Goal: Transaction & Acquisition: Obtain resource

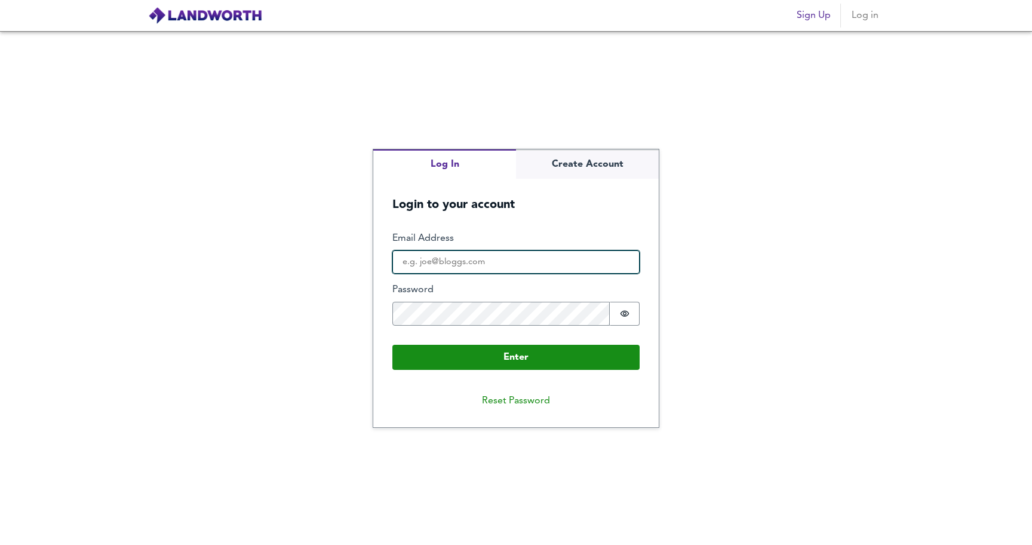
click at [507, 257] on input "Email Address" at bounding box center [515, 262] width 247 height 24
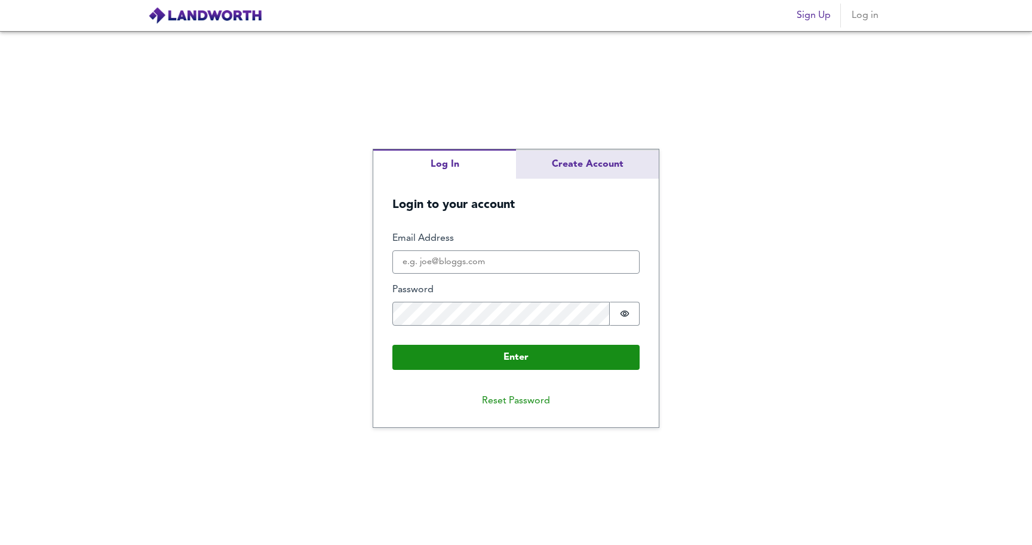
click at [579, 169] on div "Log In Create Account Login to your account Enter Email Address Password Passwo…" at bounding box center [515, 288] width 285 height 278
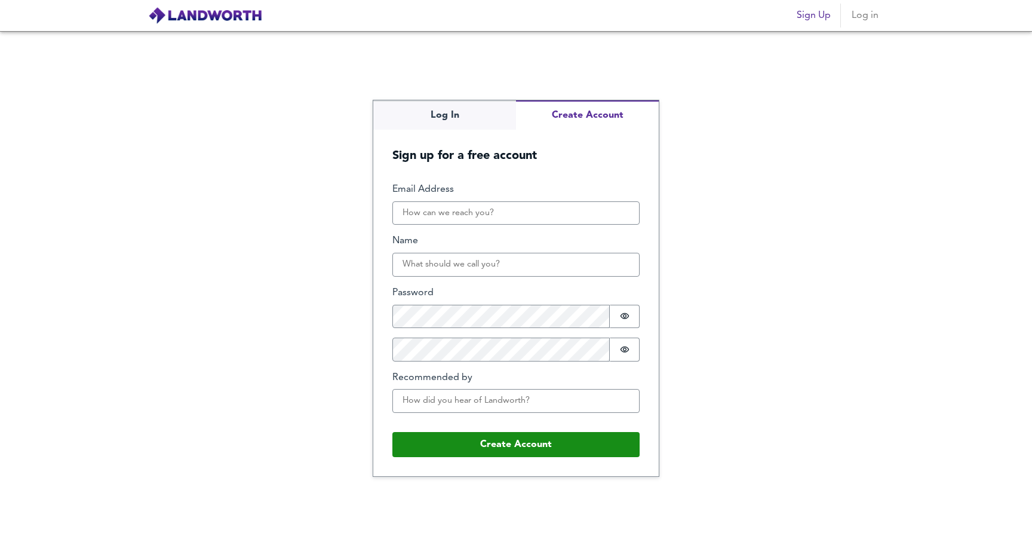
click at [854, 19] on span "Log in" at bounding box center [864, 15] width 29 height 17
click at [872, 17] on span "Log in" at bounding box center [864, 15] width 29 height 17
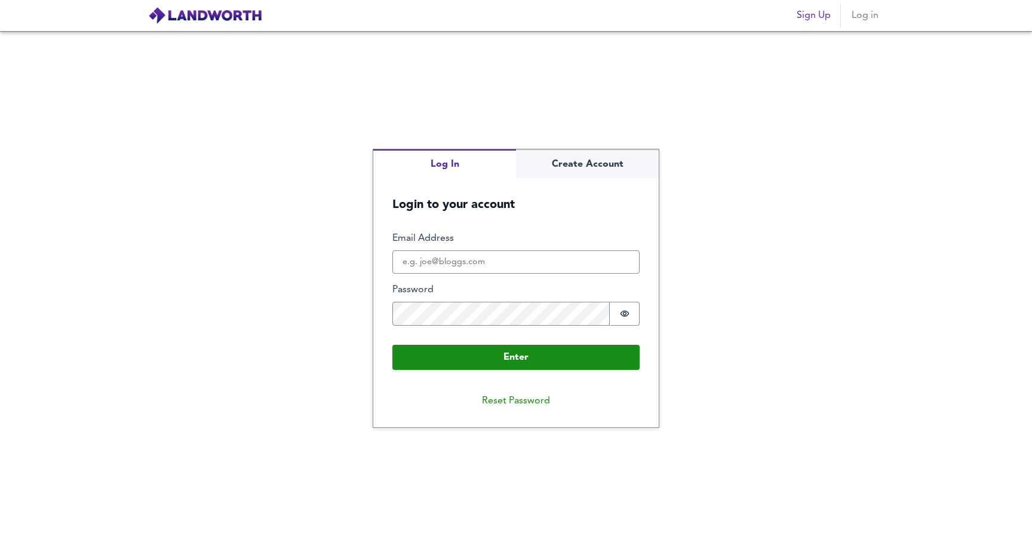
click at [465, 118] on div "Log In Create Account Login to your account Enter Email Address Password Passwo…" at bounding box center [516, 288] width 1032 height 514
click at [605, 168] on div "Log In Create Account Login to your account Enter Email Address Password Passwo…" at bounding box center [515, 288] width 285 height 278
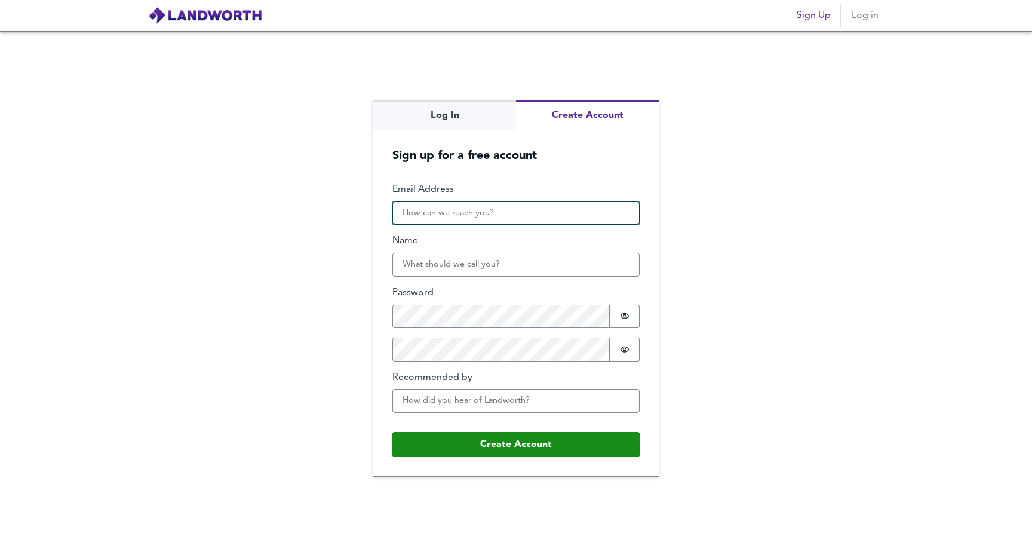
click at [530, 220] on input "Email Address" at bounding box center [515, 213] width 247 height 24
type input "[EMAIL_ADDRESS][DOMAIN_NAME]"
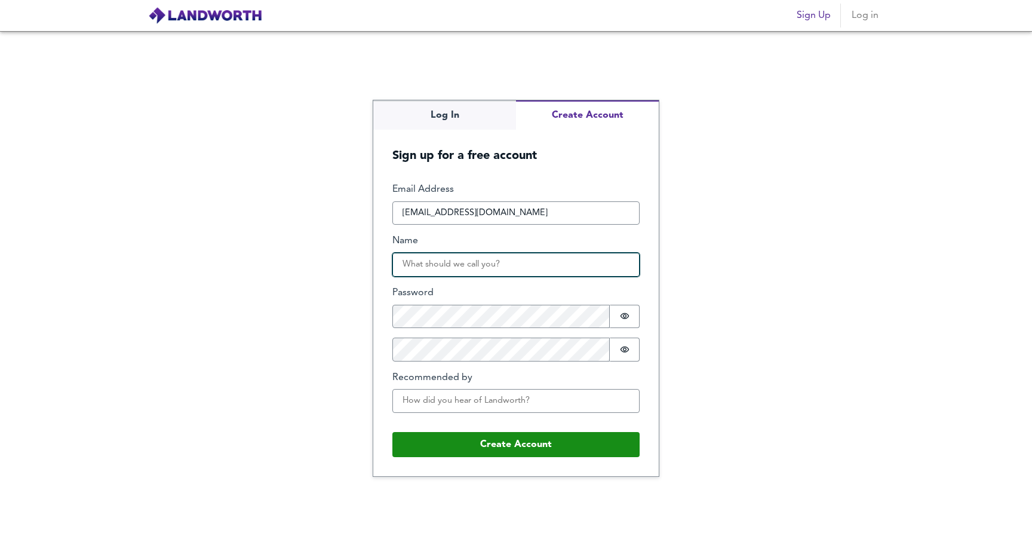
click at [496, 263] on input "Name" at bounding box center [515, 265] width 247 height 24
type input "[PERSON_NAME]"
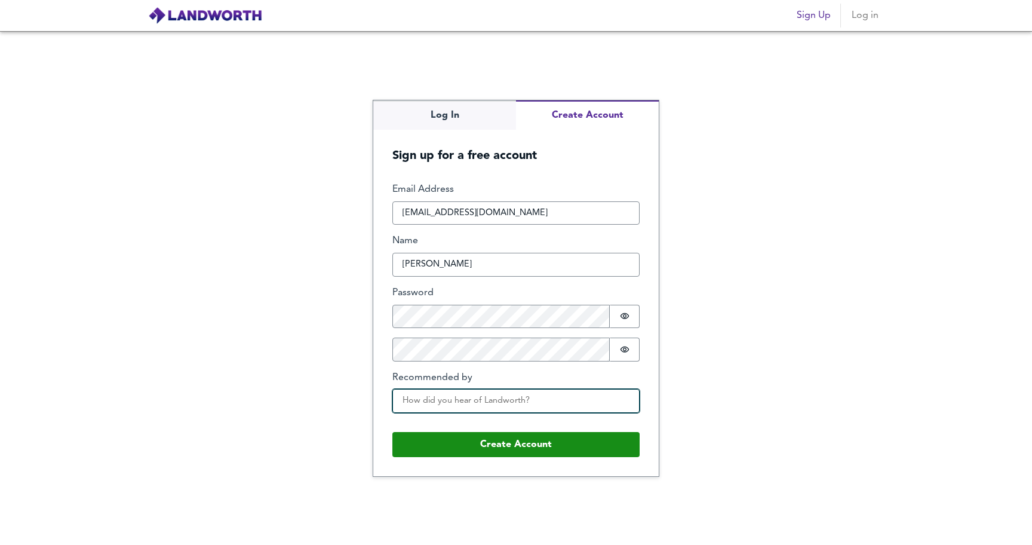
click at [523, 389] on input "Recommended by" at bounding box center [515, 401] width 247 height 24
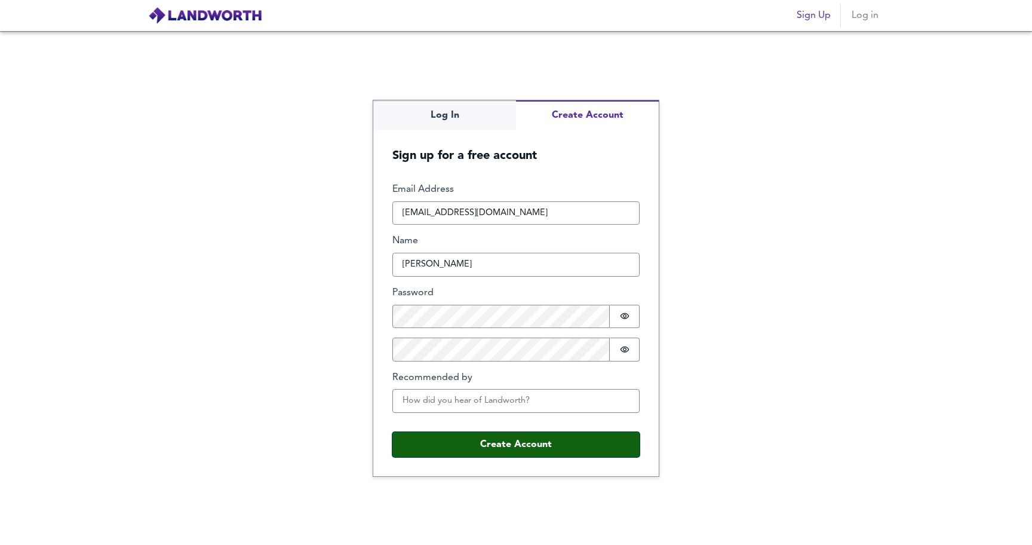
click at [517, 442] on button "Create Account" at bounding box center [515, 444] width 247 height 25
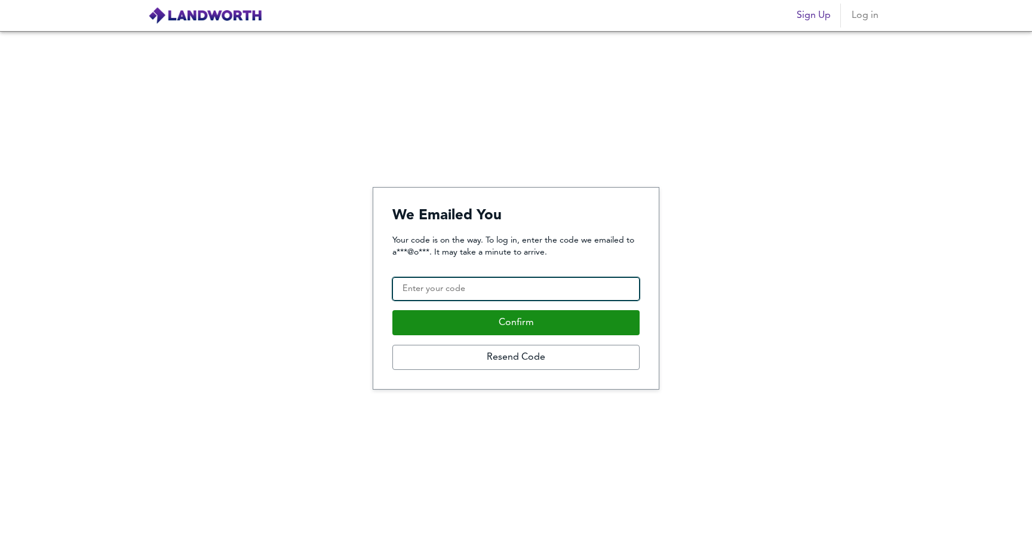
click at [543, 290] on input "Confirmation Code" at bounding box center [515, 289] width 247 height 24
paste input "157954"
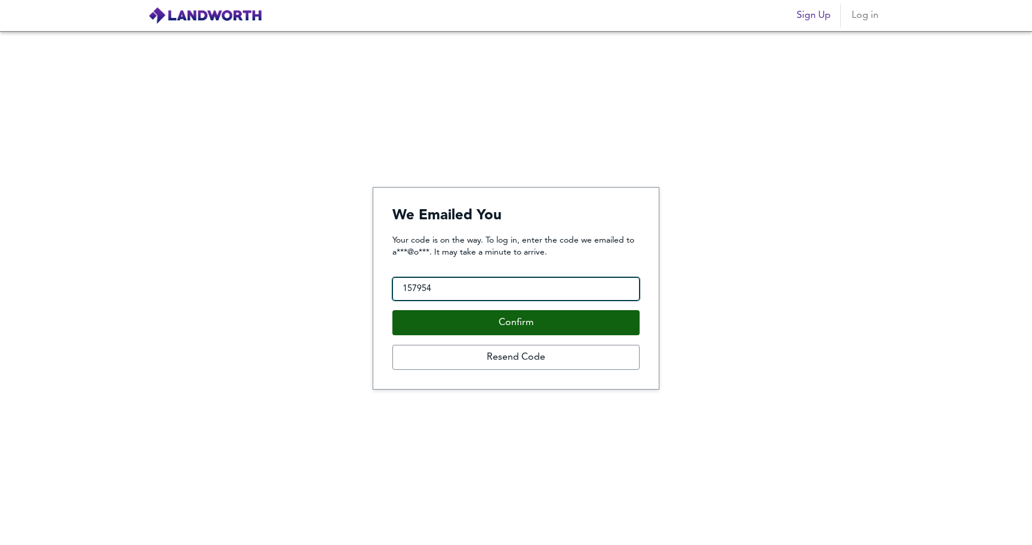
type input "157954"
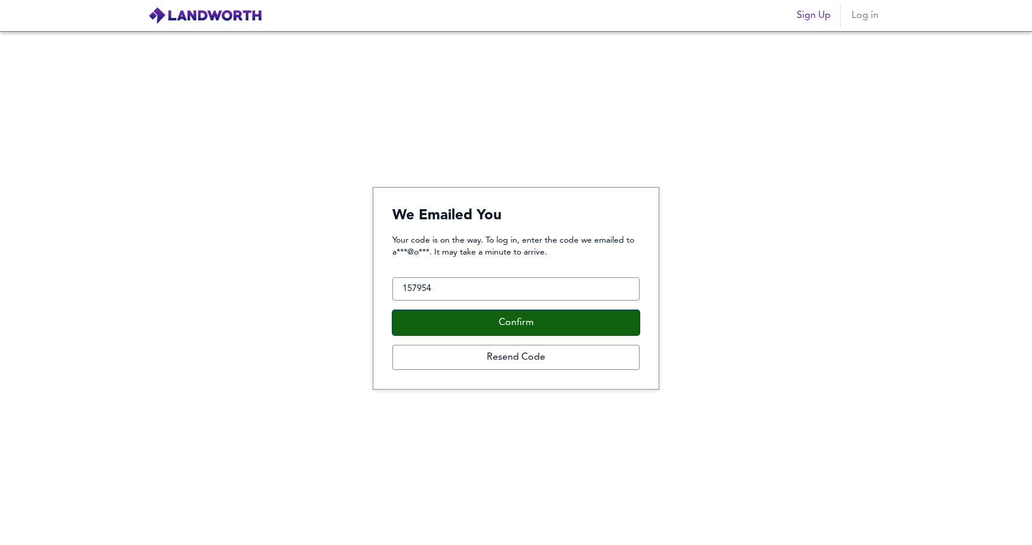
click at [488, 325] on button "Confirm" at bounding box center [515, 322] width 247 height 25
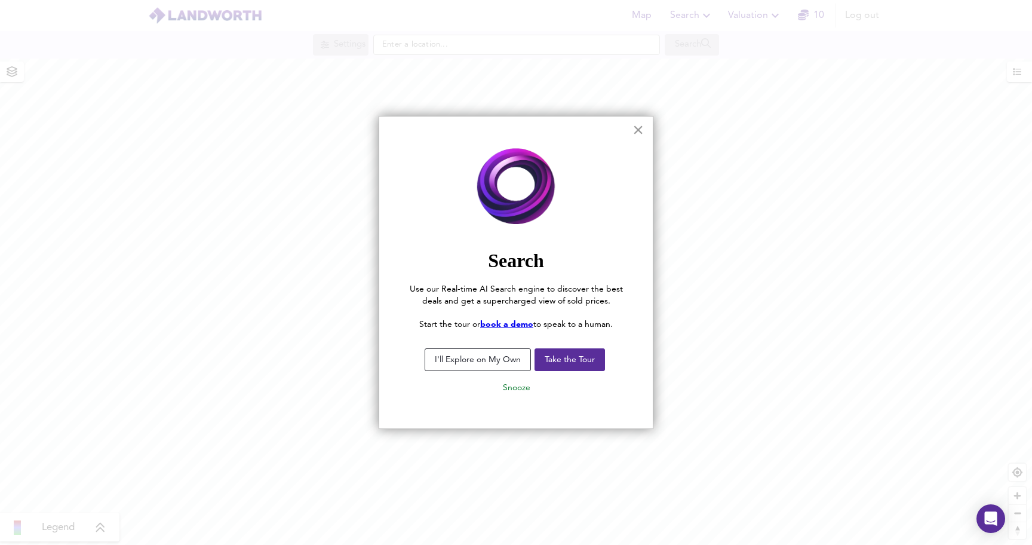
click at [637, 136] on button "×" at bounding box center [637, 129] width 11 height 19
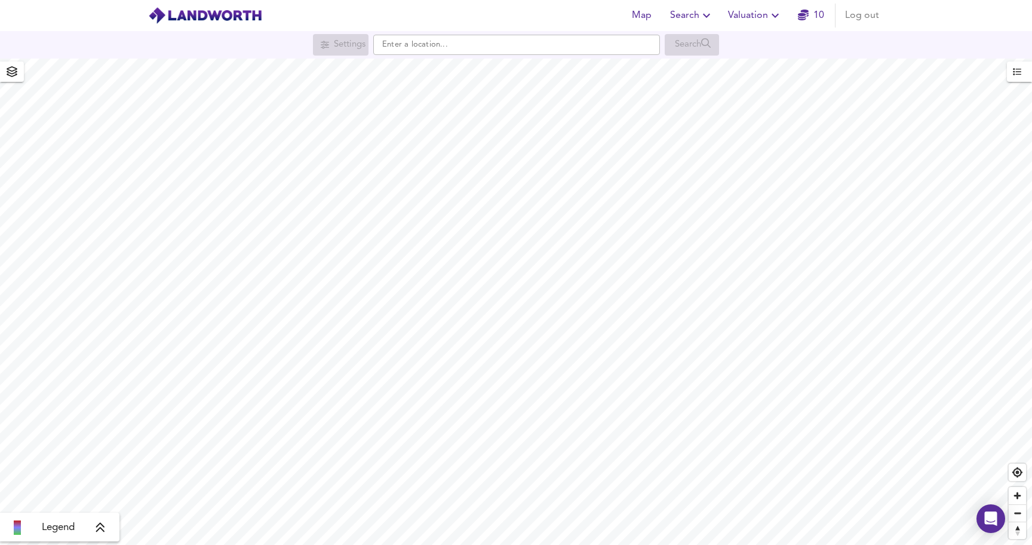
click at [758, 16] on span "Valuation" at bounding box center [755, 15] width 54 height 17
click at [745, 48] on li "New Valuation Report" at bounding box center [755, 42] width 143 height 21
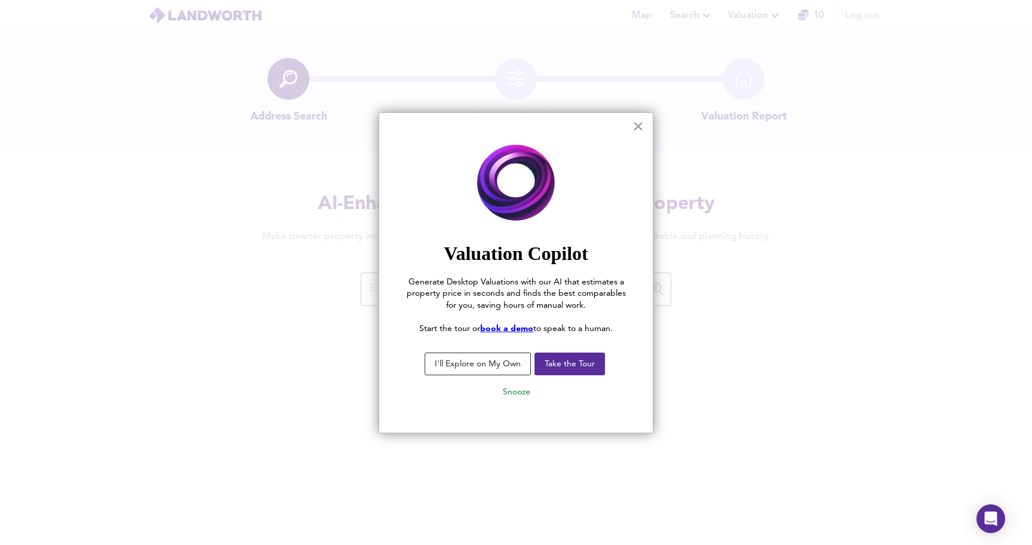
click at [638, 133] on button "×" at bounding box center [637, 125] width 11 height 19
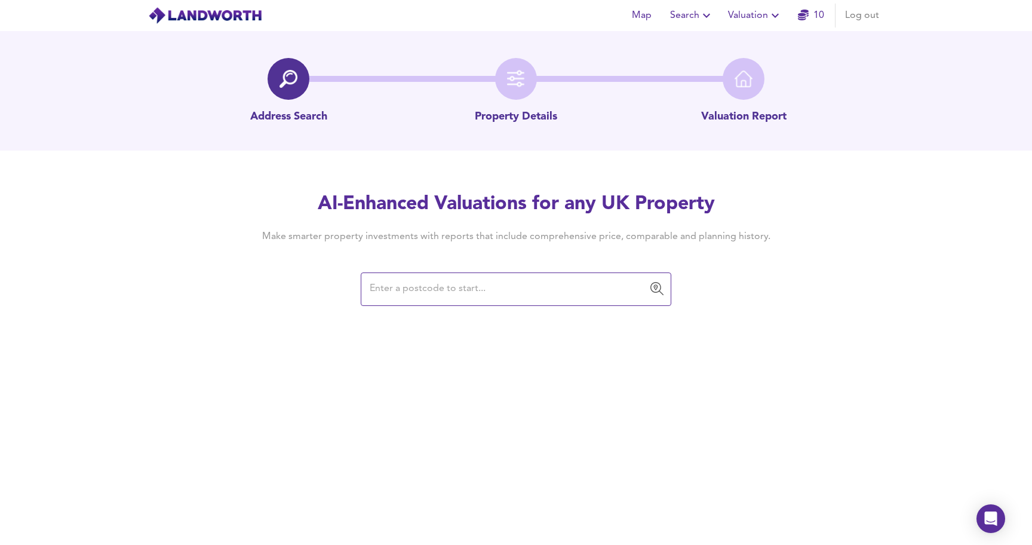
click at [448, 288] on input "text" at bounding box center [507, 289] width 282 height 23
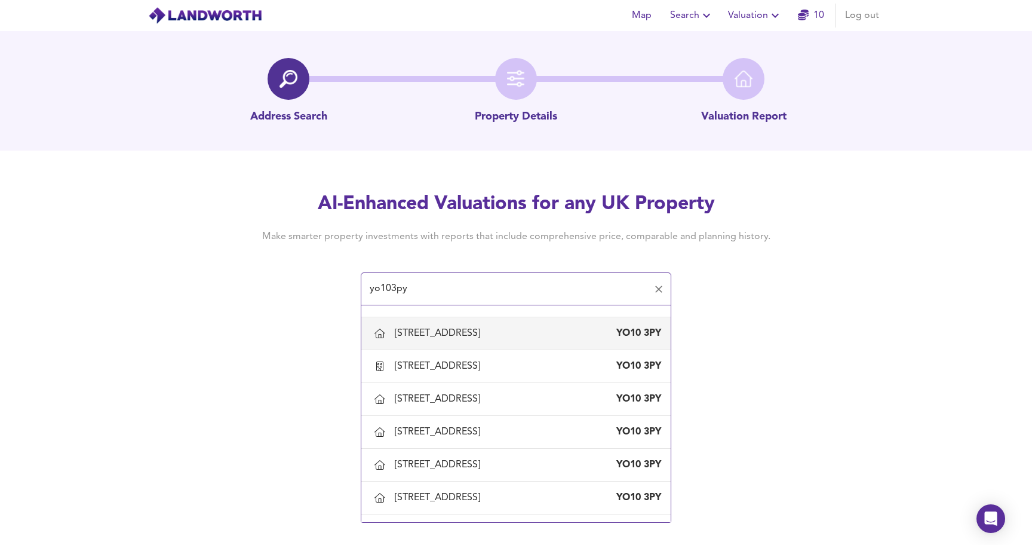
scroll to position [288, 0]
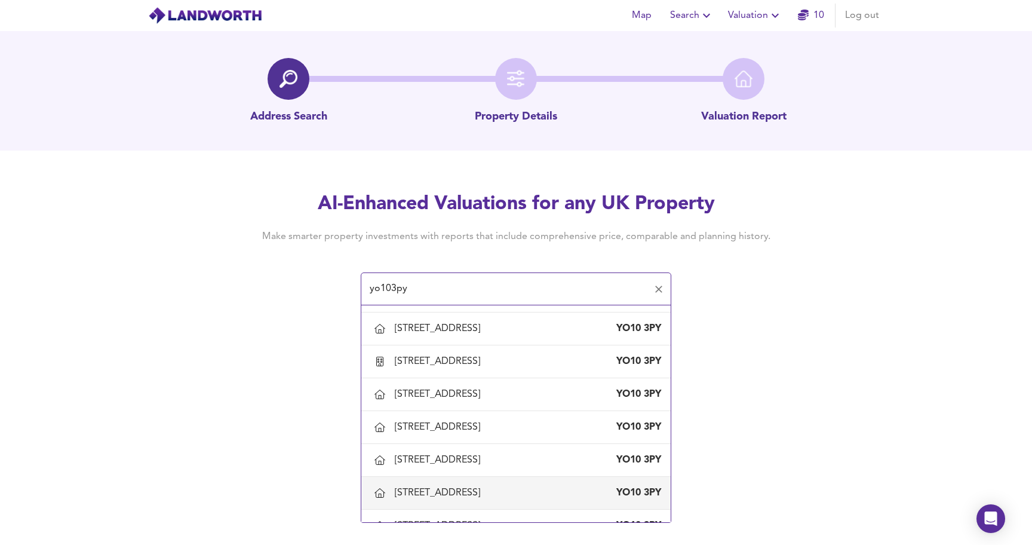
click at [448, 483] on div "[STREET_ADDRESS]" at bounding box center [516, 492] width 290 height 25
type input "[STREET_ADDRESS]"
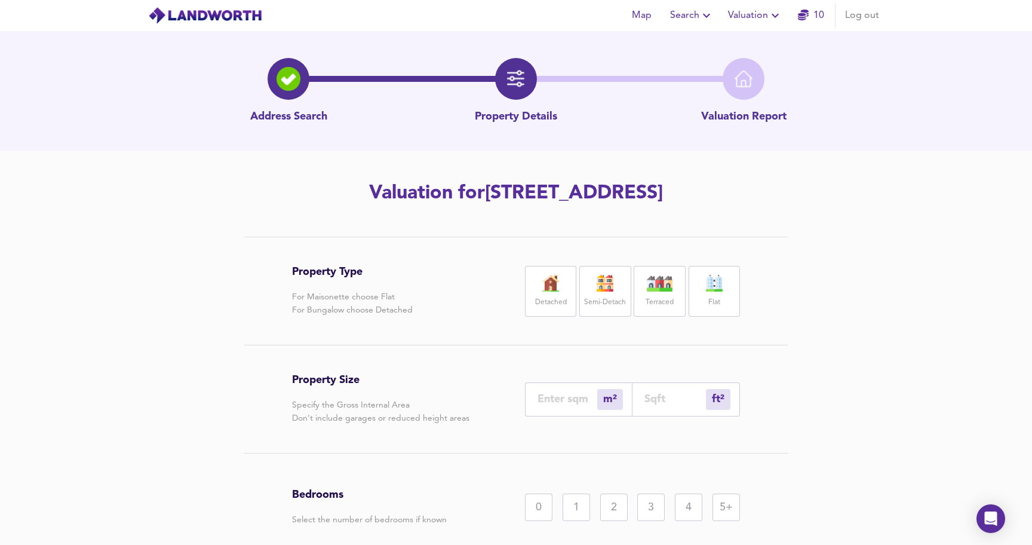
click at [607, 296] on label "Semi-Detach" at bounding box center [605, 302] width 42 height 15
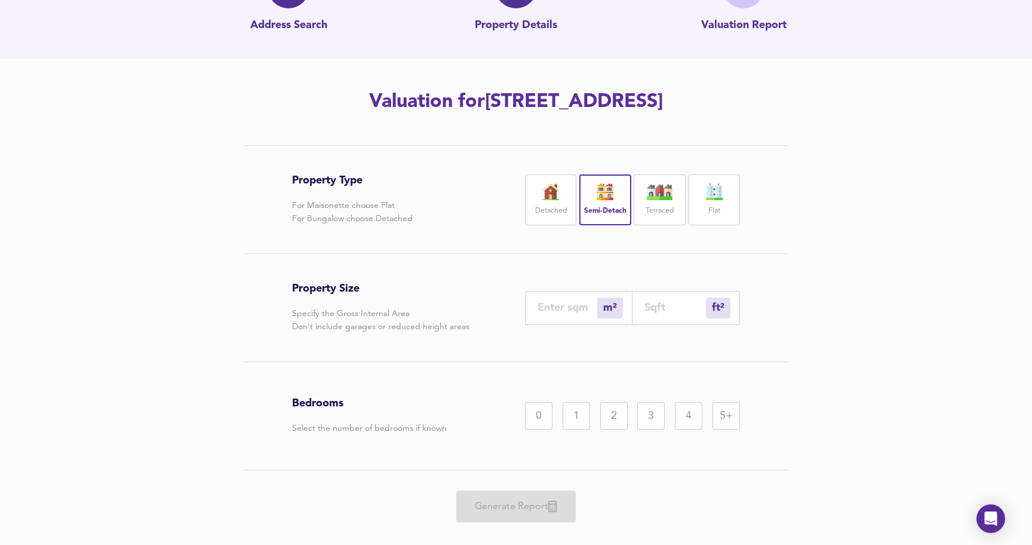
scroll to position [113, 0]
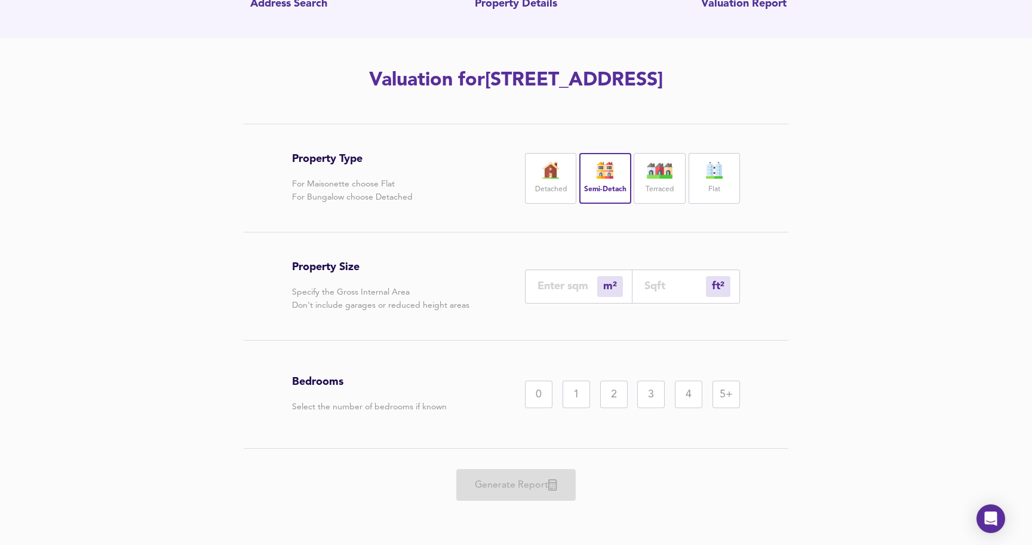
click at [576, 285] on input "number" at bounding box center [567, 285] width 60 height 13
type input "1"
type input "11"
type input "10"
type input "108"
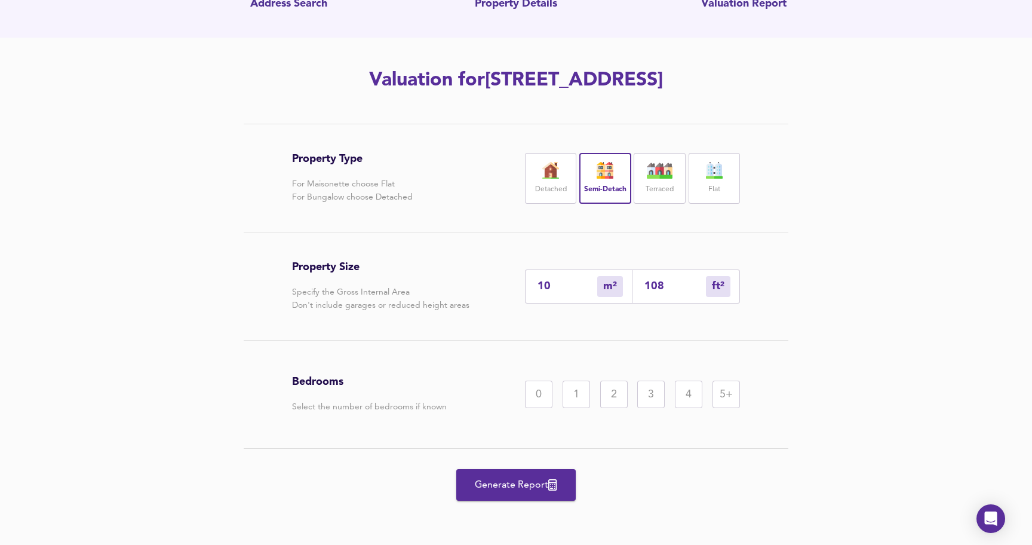
type input "1"
type input "11"
type input "10"
type input "108"
type input "105"
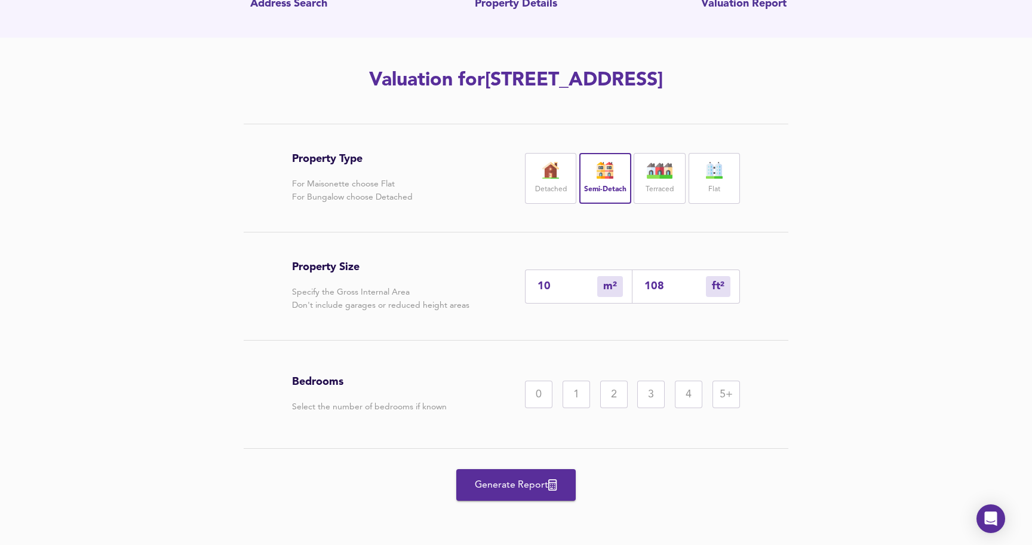
type input "1130"
type input "105"
click at [644, 398] on div "3" at bounding box center [650, 393] width 27 height 27
click at [522, 485] on span "Generate Report" at bounding box center [516, 484] width 96 height 17
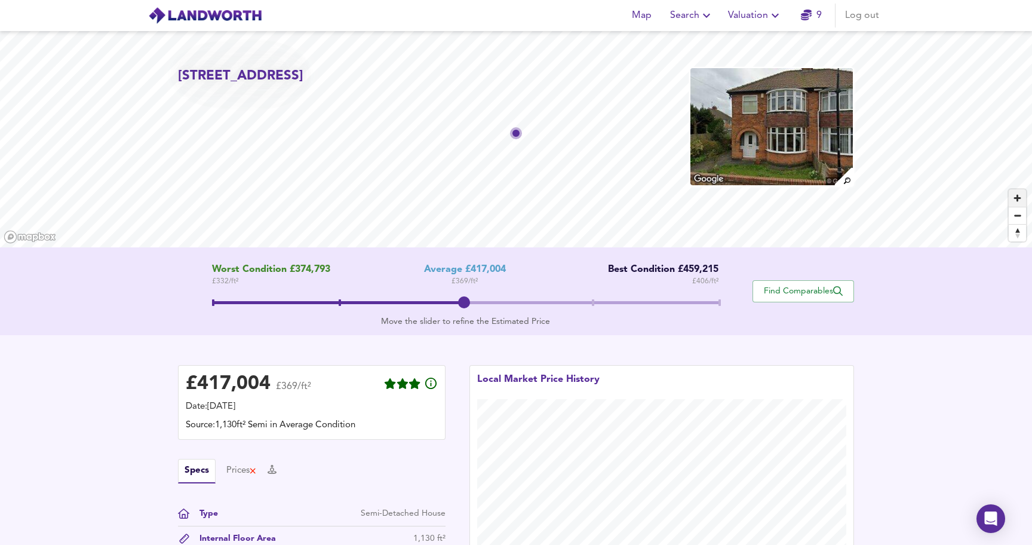
click at [1016, 196] on span "Zoom in" at bounding box center [1017, 197] width 17 height 17
click at [1014, 215] on span "Zoom out" at bounding box center [1017, 215] width 17 height 17
click at [1014, 195] on span "Zoom in" at bounding box center [1017, 197] width 17 height 17
click at [1020, 211] on span "Zoom out" at bounding box center [1017, 215] width 17 height 17
click at [1019, 211] on span "Zoom out" at bounding box center [1017, 215] width 17 height 17
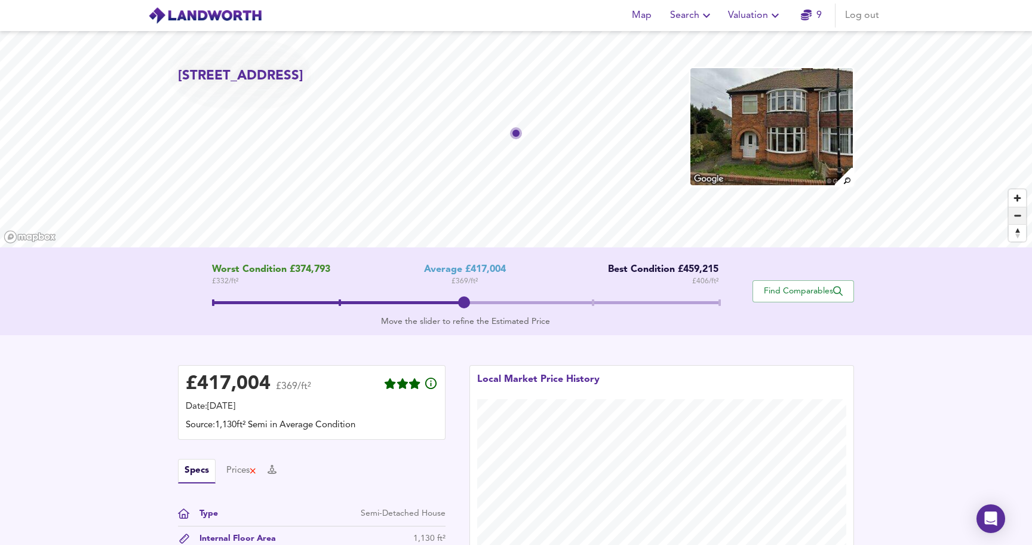
click at [1016, 207] on span "Zoom out" at bounding box center [1017, 215] width 17 height 17
click at [1015, 201] on span "Zoom in" at bounding box center [1017, 197] width 17 height 17
click at [1015, 209] on span "Zoom out" at bounding box center [1017, 215] width 17 height 17
click at [1016, 211] on span "Zoom out" at bounding box center [1017, 215] width 17 height 17
click at [1015, 209] on span "Zoom out" at bounding box center [1017, 215] width 17 height 17
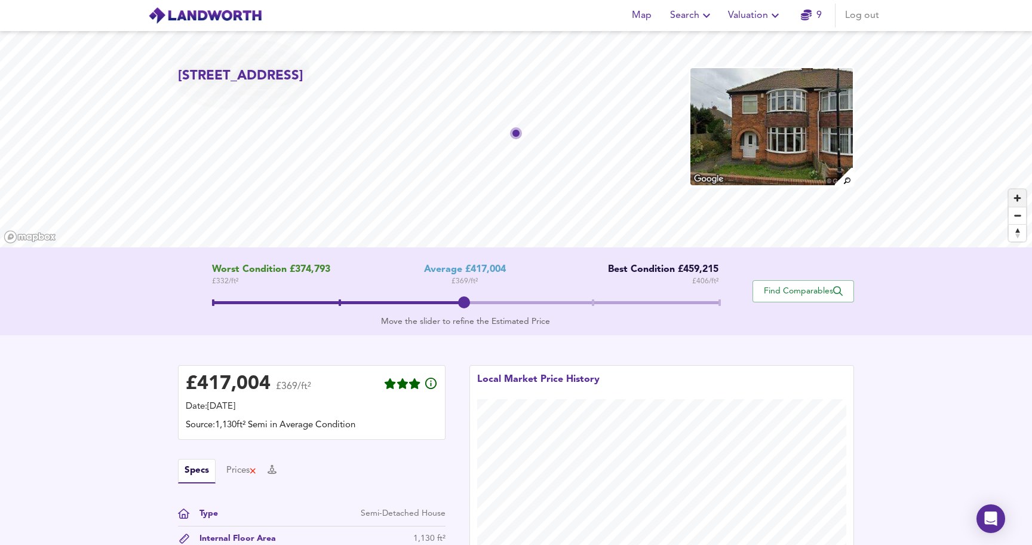
click at [1016, 201] on span "Zoom in" at bounding box center [1017, 197] width 17 height 17
click at [1015, 210] on span "Zoom out" at bounding box center [1017, 215] width 17 height 17
click at [1015, 202] on span "Zoom in" at bounding box center [1017, 197] width 17 height 17
click at [1017, 214] on span "Zoom out" at bounding box center [1017, 215] width 17 height 17
click at [1015, 203] on span "Zoom in" at bounding box center [1017, 197] width 17 height 17
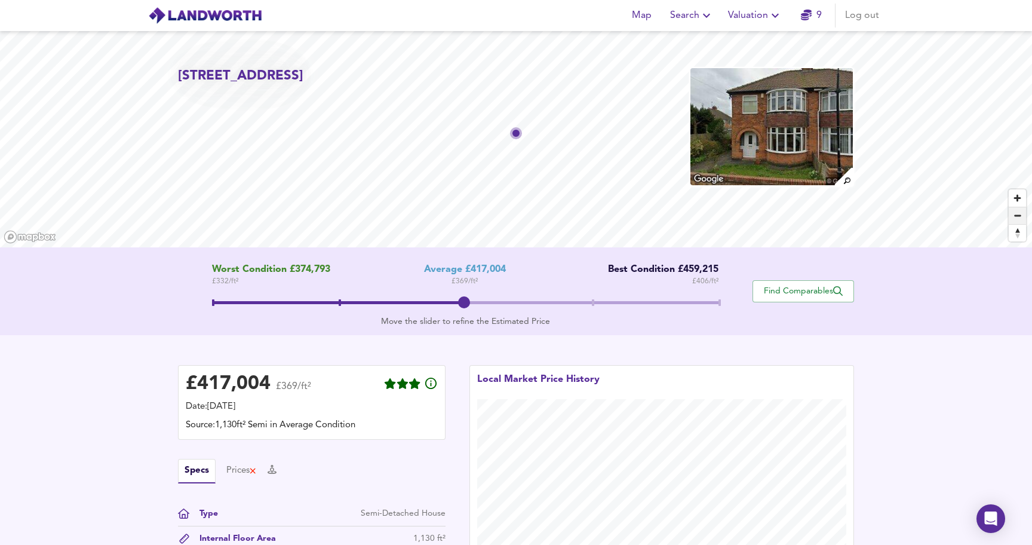
click at [1017, 215] on span "Zoom out" at bounding box center [1017, 215] width 17 height 17
click at [1017, 198] on span "Zoom in" at bounding box center [1017, 197] width 17 height 17
click at [1016, 213] on span "Zoom out" at bounding box center [1017, 215] width 17 height 17
click at [1015, 199] on span "Zoom in" at bounding box center [1017, 197] width 17 height 17
click at [1016, 212] on span "Zoom out" at bounding box center [1017, 215] width 17 height 17
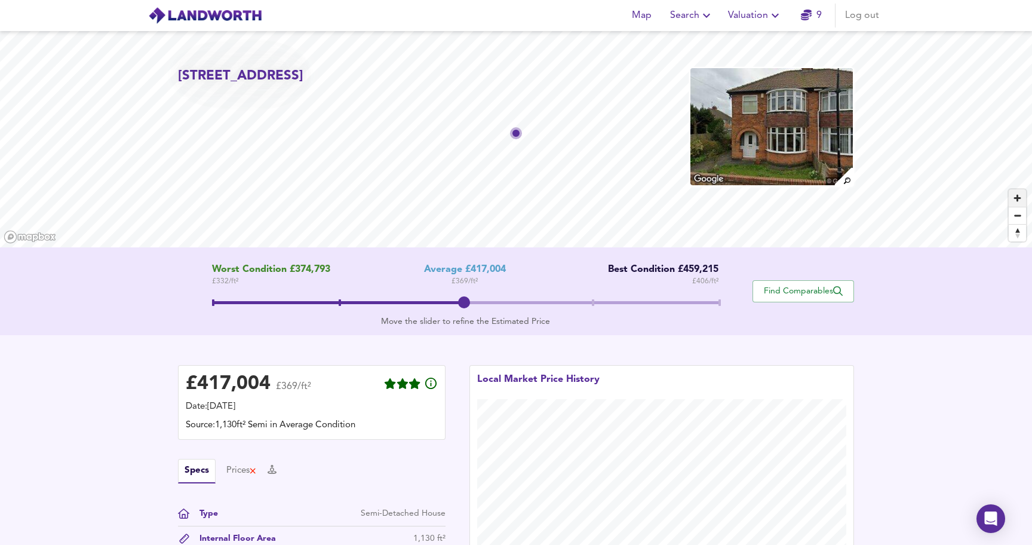
click at [1016, 197] on span "Zoom in" at bounding box center [1017, 197] width 17 height 17
click at [1018, 214] on span "Zoom out" at bounding box center [1017, 215] width 17 height 17
click at [1015, 201] on span "Zoom in" at bounding box center [1017, 197] width 17 height 17
click at [1015, 196] on span "Zoom in" at bounding box center [1017, 197] width 17 height 17
click at [1017, 199] on span "Zoom in" at bounding box center [1017, 197] width 17 height 17
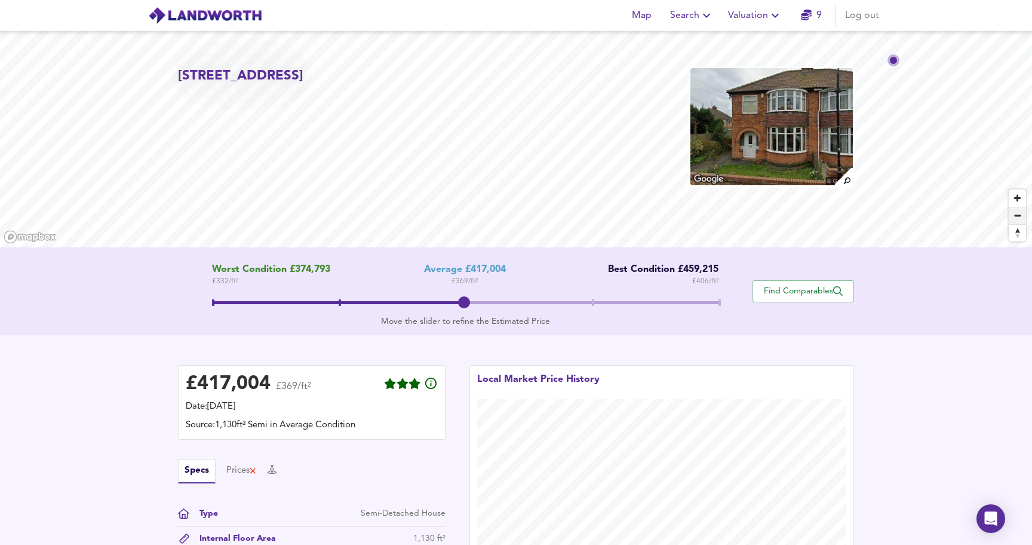
click at [1020, 214] on span "Zoom out" at bounding box center [1017, 215] width 17 height 17
click at [798, 140] on div "[STREET_ADDRESS]" at bounding box center [516, 139] width 1032 height 216
click at [1016, 198] on span "Zoom in" at bounding box center [1017, 197] width 17 height 17
click at [1019, 213] on span "Zoom out" at bounding box center [1017, 215] width 17 height 17
click at [1016, 199] on span "Zoom in" at bounding box center [1017, 197] width 17 height 17
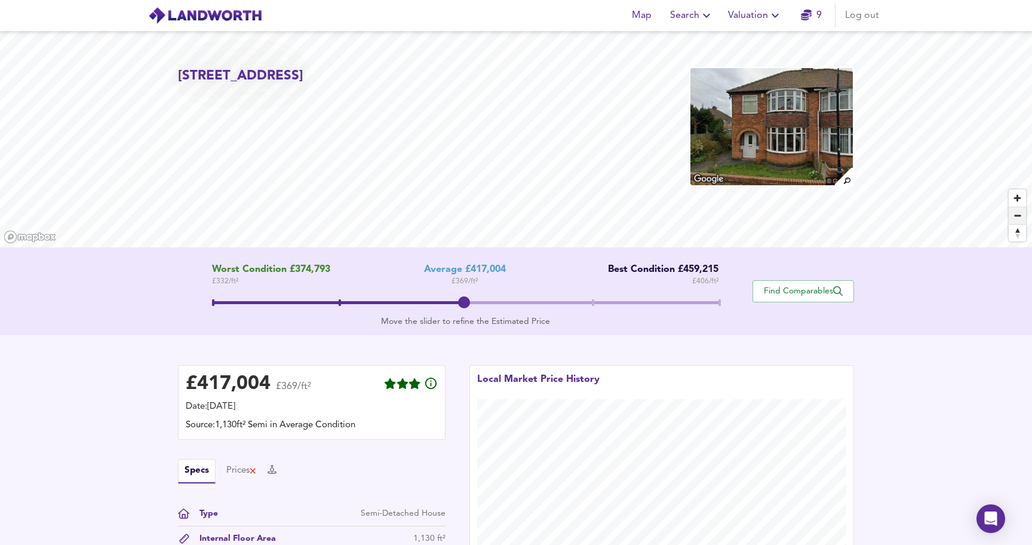
click at [1015, 220] on span "Zoom out" at bounding box center [1017, 215] width 17 height 17
click at [1017, 195] on span "Zoom in" at bounding box center [1017, 197] width 17 height 17
click at [1021, 216] on span "Zoom out" at bounding box center [1017, 215] width 17 height 17
click at [1017, 216] on span "Zoom out" at bounding box center [1017, 215] width 17 height 17
click at [1015, 202] on span "Zoom in" at bounding box center [1017, 197] width 17 height 17
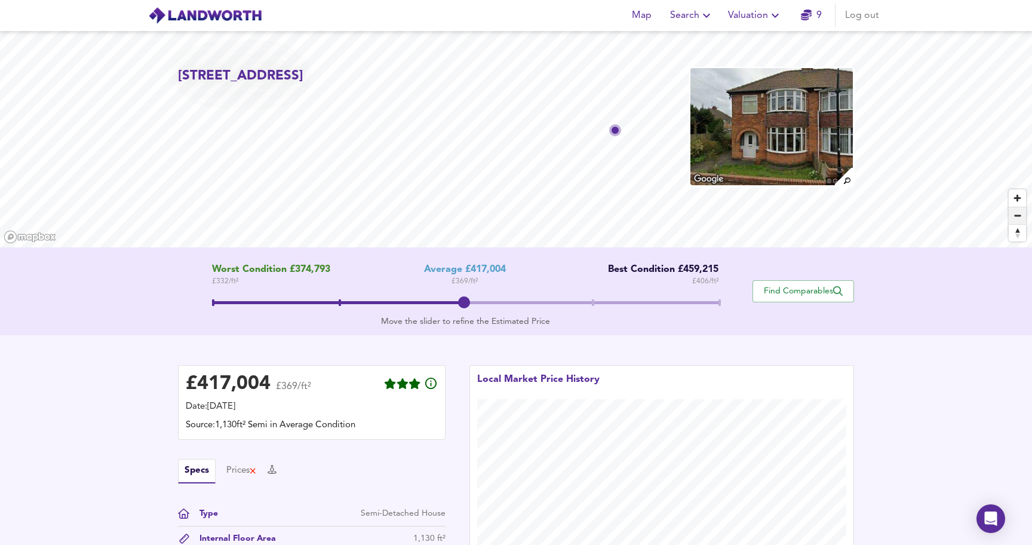
click at [1015, 219] on span "Zoom out" at bounding box center [1017, 215] width 17 height 17
click at [1015, 196] on span "Zoom in" at bounding box center [1017, 197] width 17 height 17
click at [1016, 213] on span "Zoom out" at bounding box center [1017, 215] width 17 height 17
click at [1016, 210] on span "Zoom out" at bounding box center [1017, 215] width 17 height 17
click at [1016, 198] on span "Zoom in" at bounding box center [1017, 197] width 17 height 17
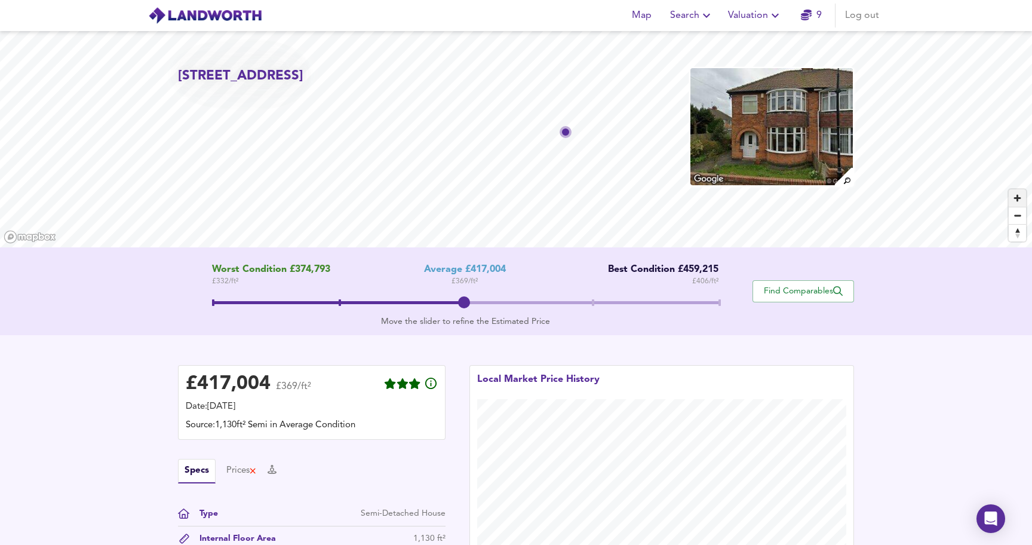
click at [1016, 198] on span "Zoom in" at bounding box center [1017, 197] width 17 height 17
click at [1015, 217] on span "Zoom out" at bounding box center [1017, 215] width 17 height 17
click at [1016, 199] on span "Zoom in" at bounding box center [1017, 197] width 17 height 17
click at [1017, 209] on span "Zoom out" at bounding box center [1017, 215] width 17 height 17
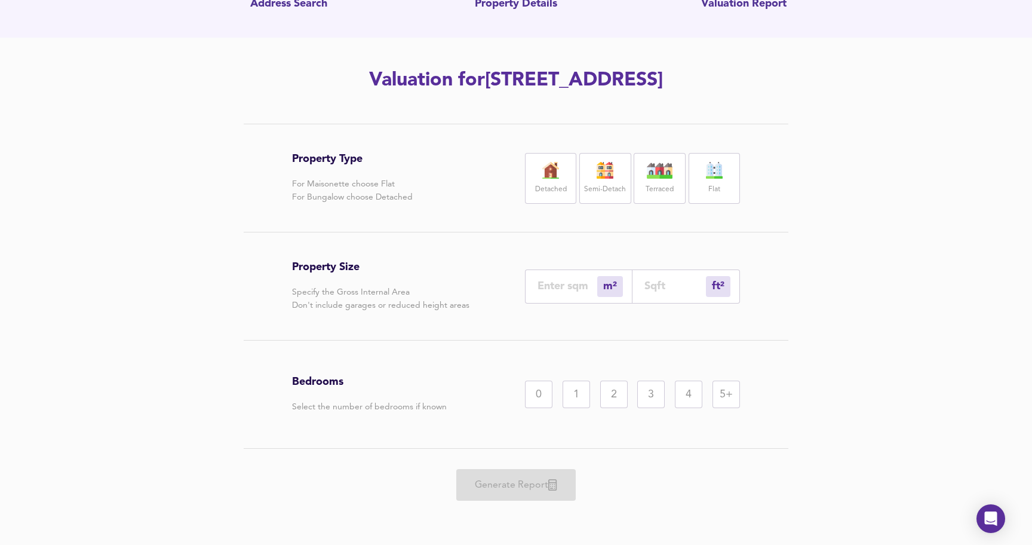
click at [554, 273] on div "m² sqm" at bounding box center [578, 286] width 107 height 34
click at [554, 279] on div "m² sqm" at bounding box center [578, 286] width 107 height 34
click at [562, 291] on input "number" at bounding box center [567, 285] width 60 height 13
type input "9"
type input "97"
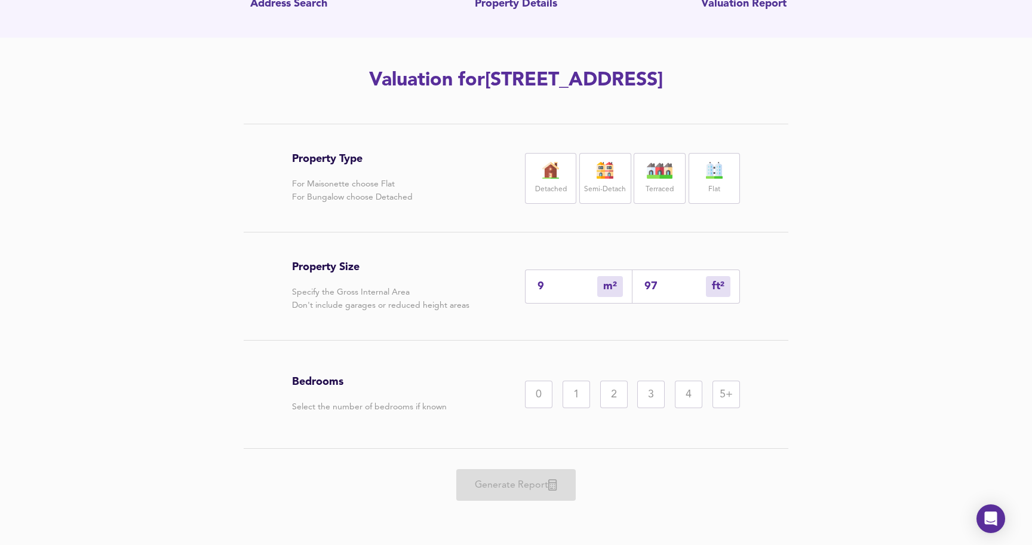
type input "90"
type input "969"
type input "90"
click at [608, 185] on label "Semi-Detach" at bounding box center [605, 189] width 42 height 15
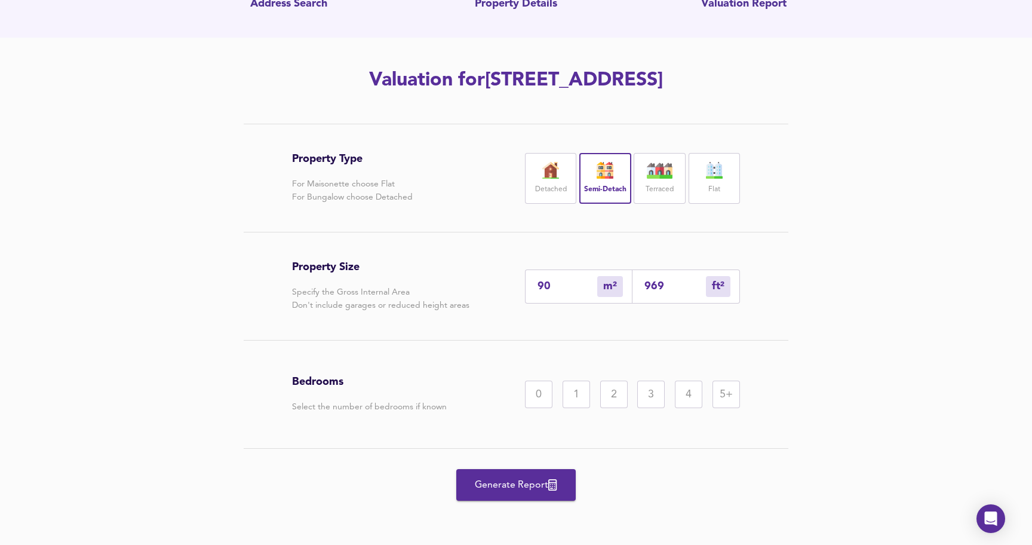
click at [663, 408] on div "Bedrooms Select the number of bedrooms if known 0 1 2 3 4 5+" at bounding box center [516, 393] width 448 height 107
click at [642, 396] on div "3" at bounding box center [650, 393] width 27 height 27
click at [545, 485] on span "Generate Report" at bounding box center [516, 484] width 96 height 17
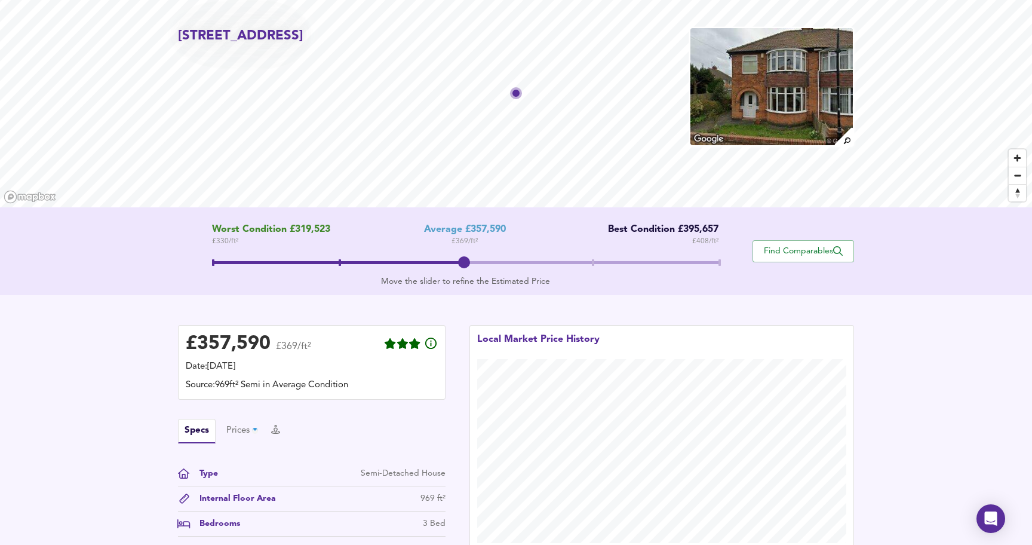
scroll to position [42, 0]
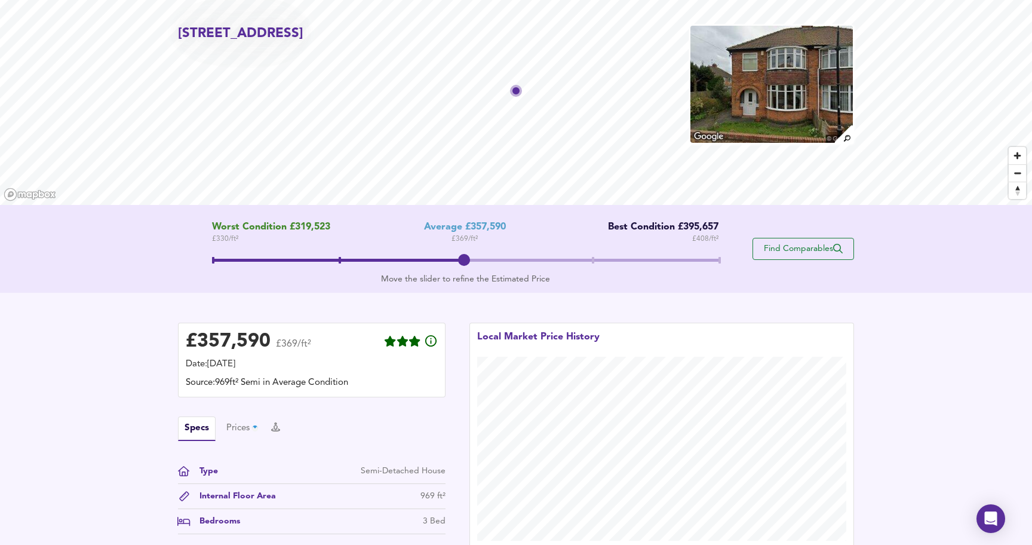
click at [761, 253] on span "Find Comparables" at bounding box center [803, 248] width 88 height 11
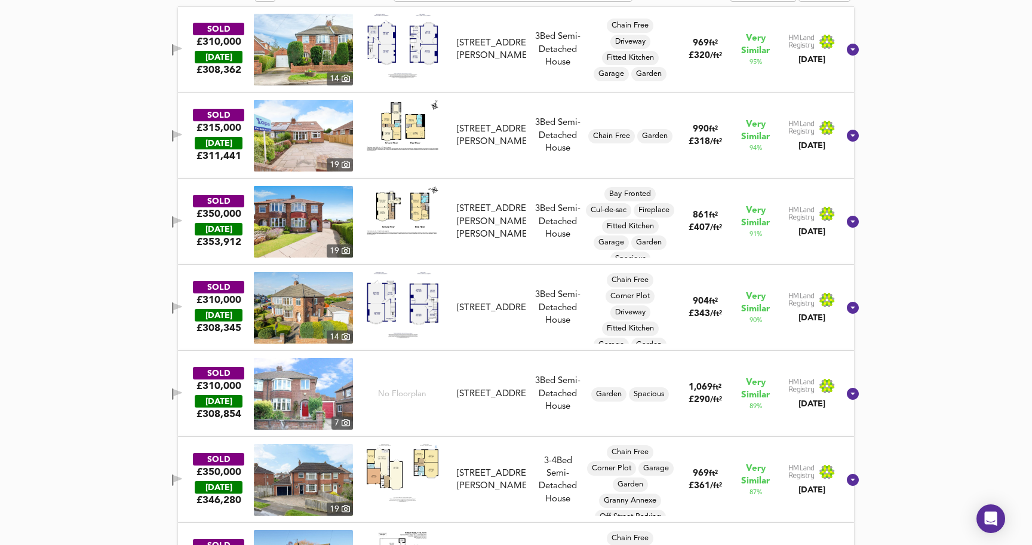
scroll to position [661, 0]
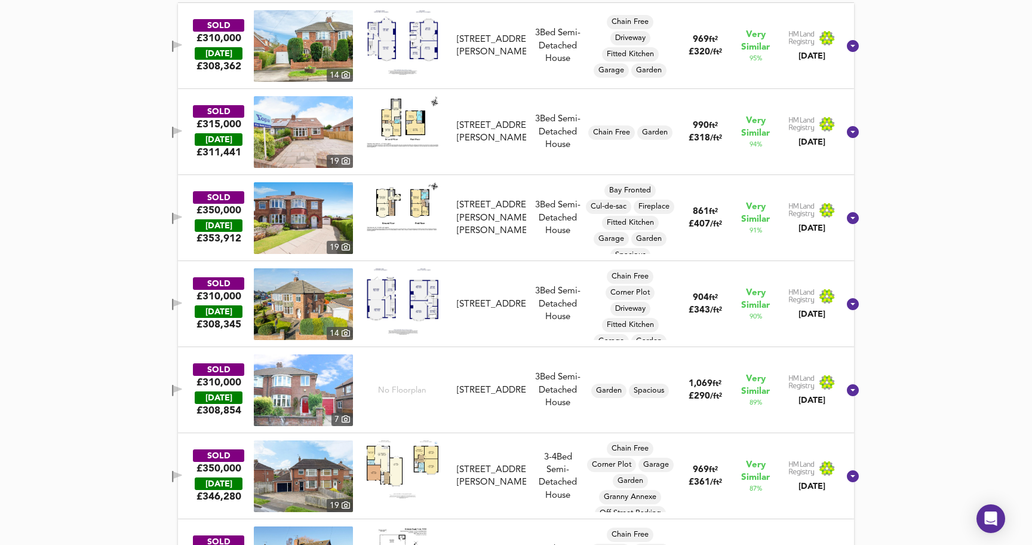
click at [335, 63] on img at bounding box center [303, 46] width 99 height 72
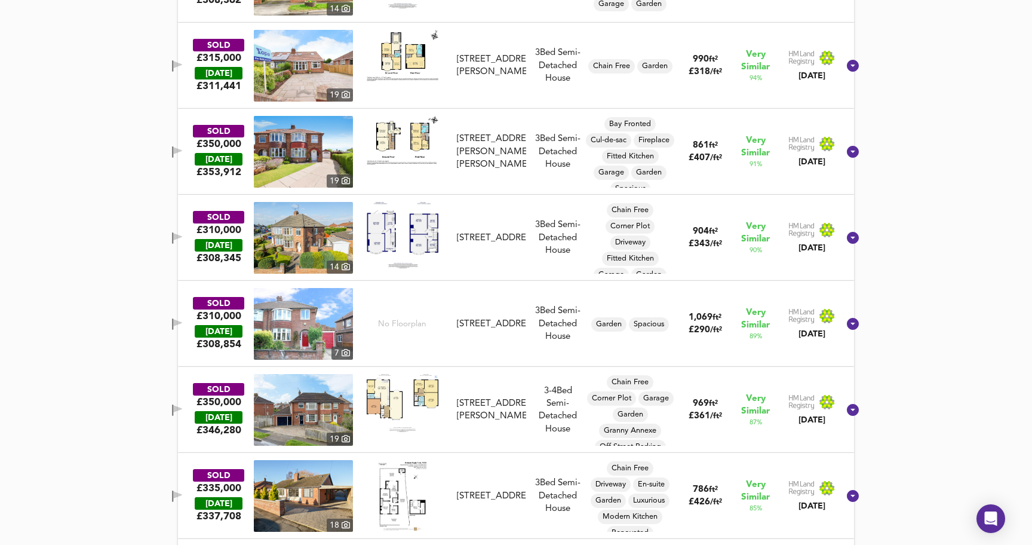
scroll to position [728, 0]
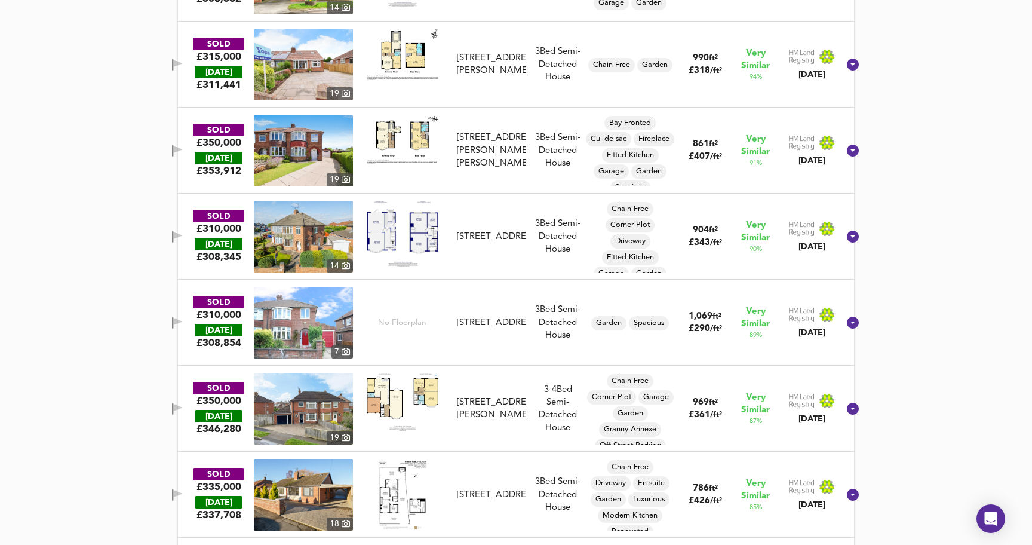
click at [333, 143] on img at bounding box center [303, 151] width 99 height 72
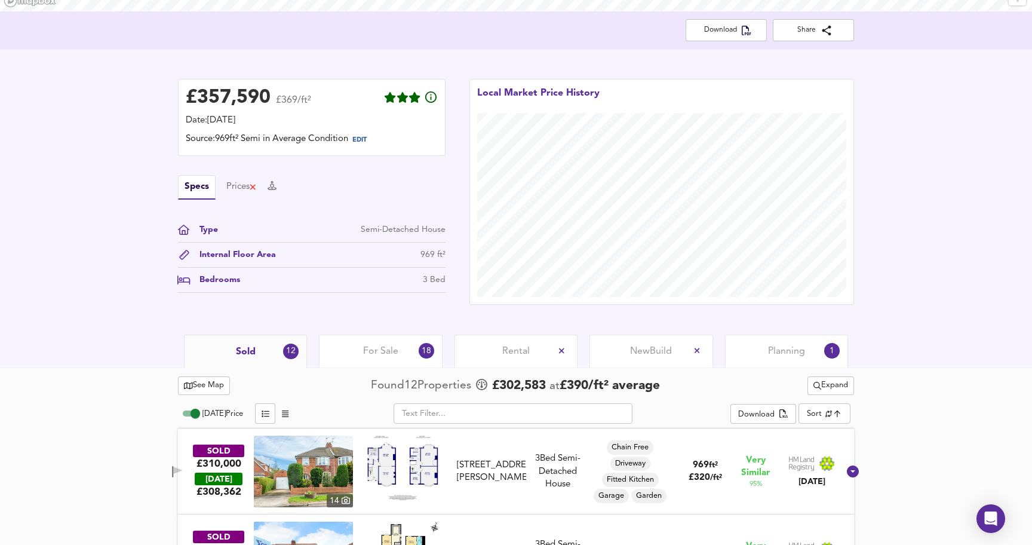
scroll to position [247, 0]
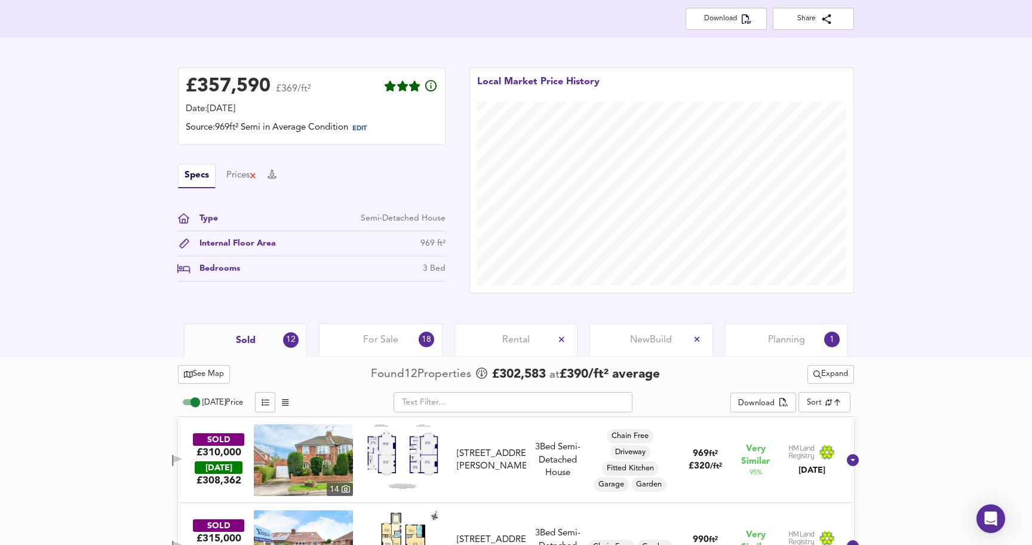
click at [391, 337] on span "For Sale" at bounding box center [380, 339] width 35 height 13
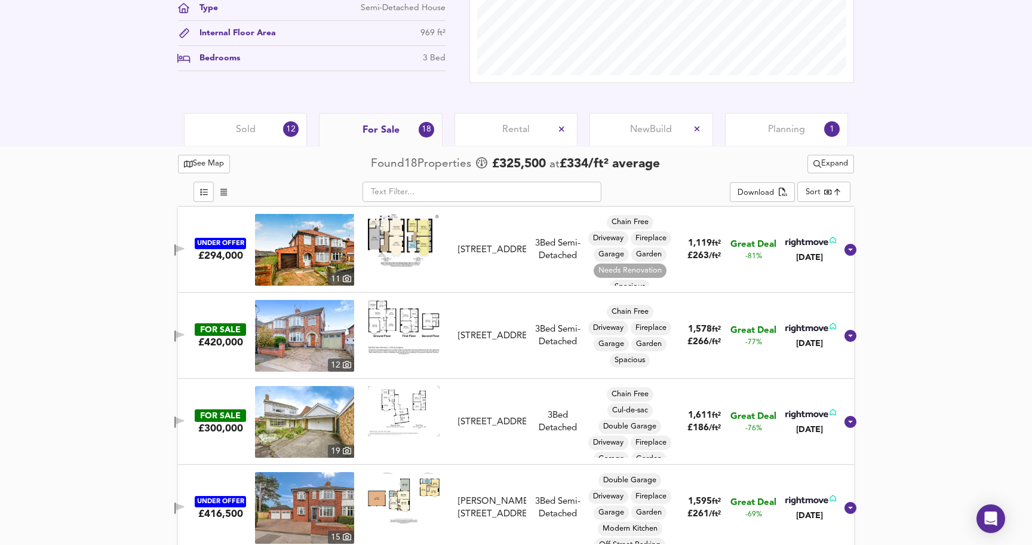
scroll to position [487, 0]
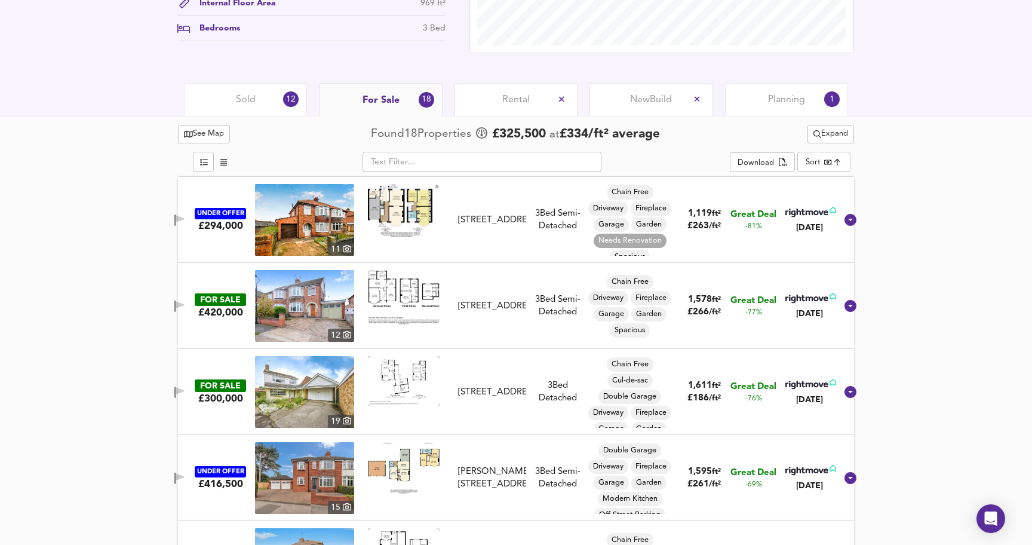
click at [338, 219] on img at bounding box center [304, 220] width 99 height 72
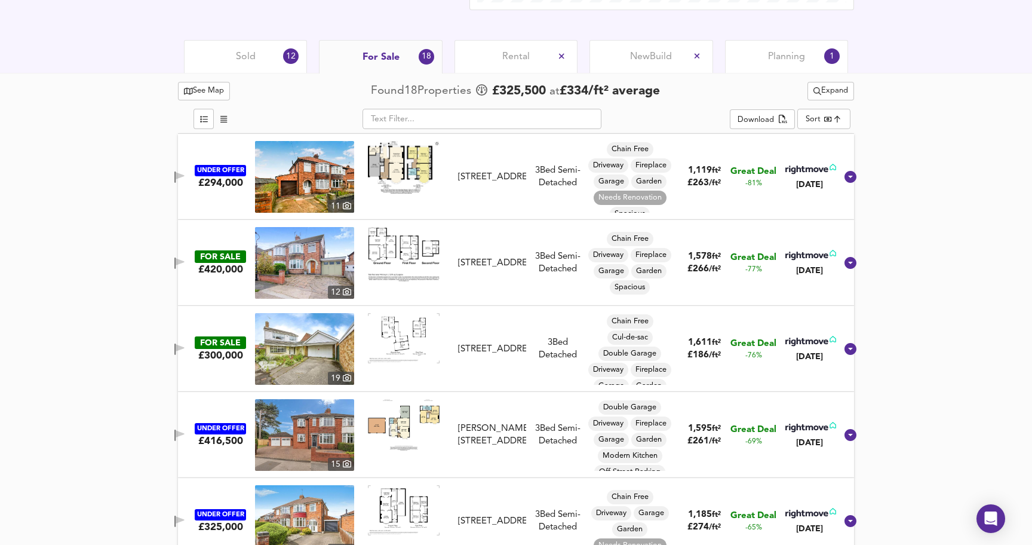
scroll to position [545, 0]
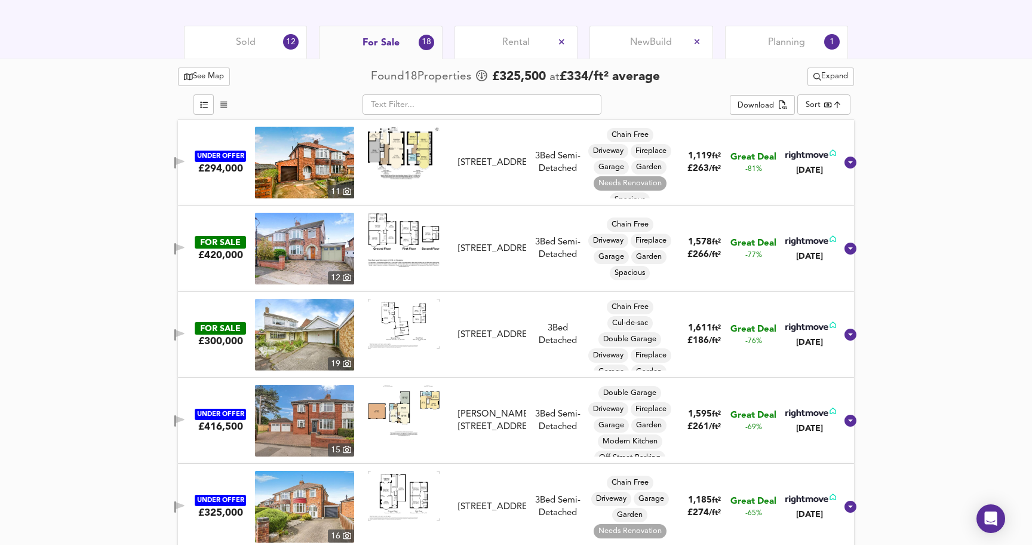
click at [326, 245] on img at bounding box center [304, 249] width 99 height 72
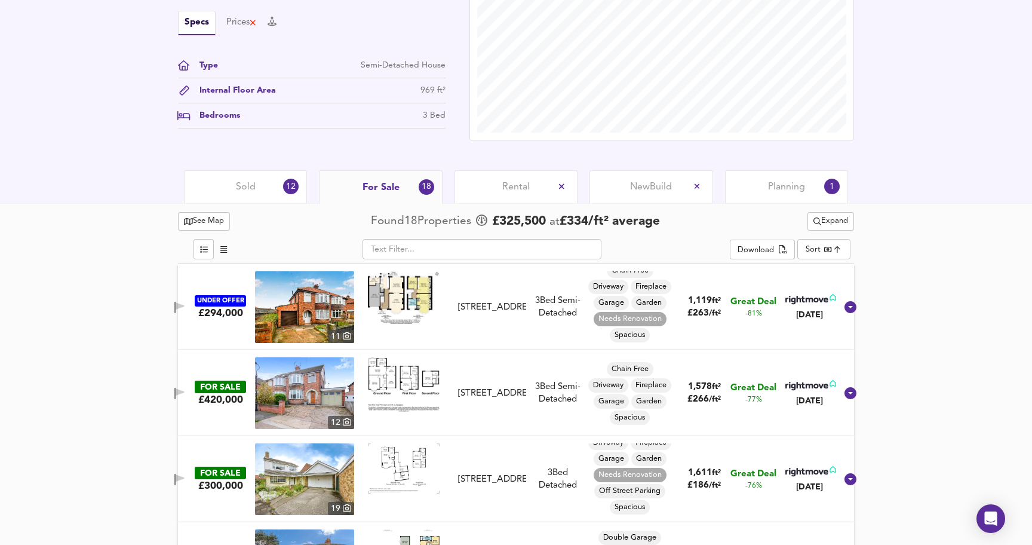
scroll to position [398, 0]
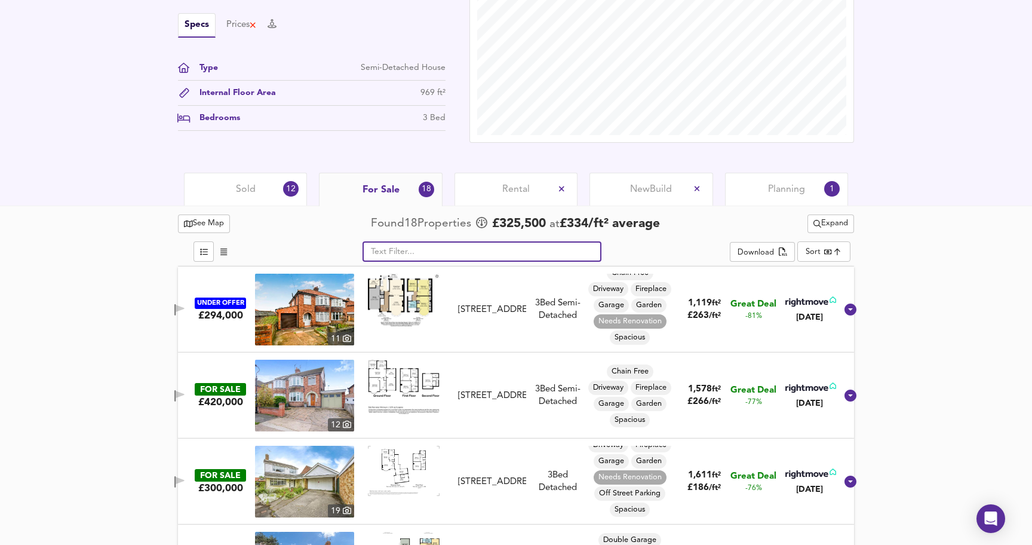
click at [506, 256] on input "text" at bounding box center [481, 251] width 239 height 20
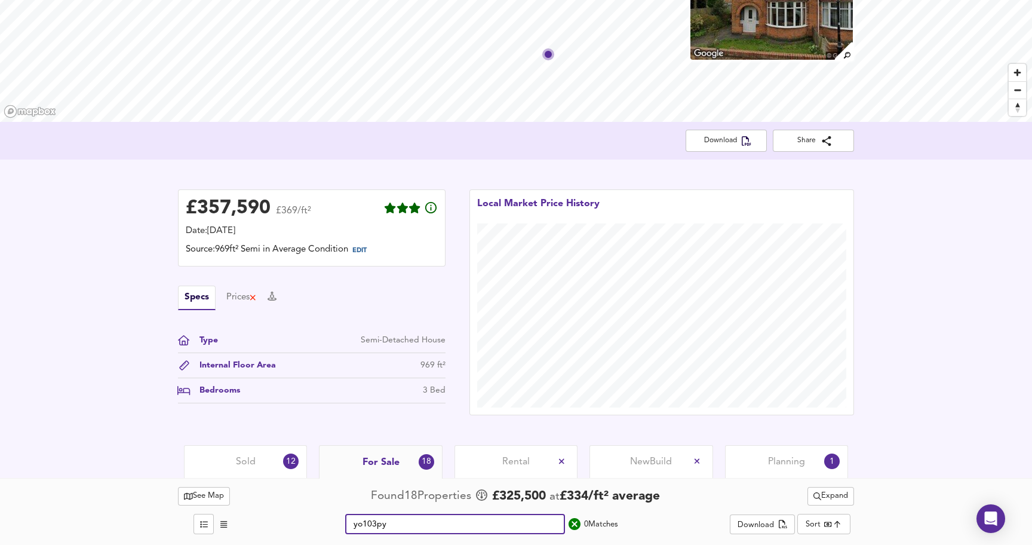
click at [453, 526] on input "yo103py" at bounding box center [455, 524] width 220 height 20
type input "yo103py"
click at [243, 463] on span "Sold" at bounding box center [246, 461] width 20 height 13
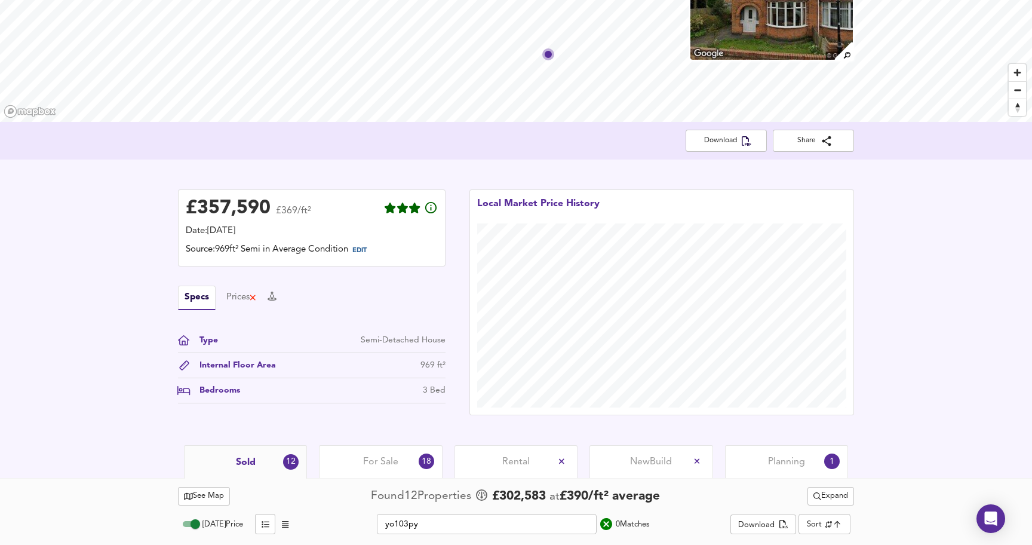
click at [440, 529] on input "yo103py" at bounding box center [487, 524] width 220 height 20
click at [278, 527] on span "button" at bounding box center [285, 524] width 14 height 14
click at [405, 524] on input "yo103py" at bounding box center [487, 524] width 220 height 20
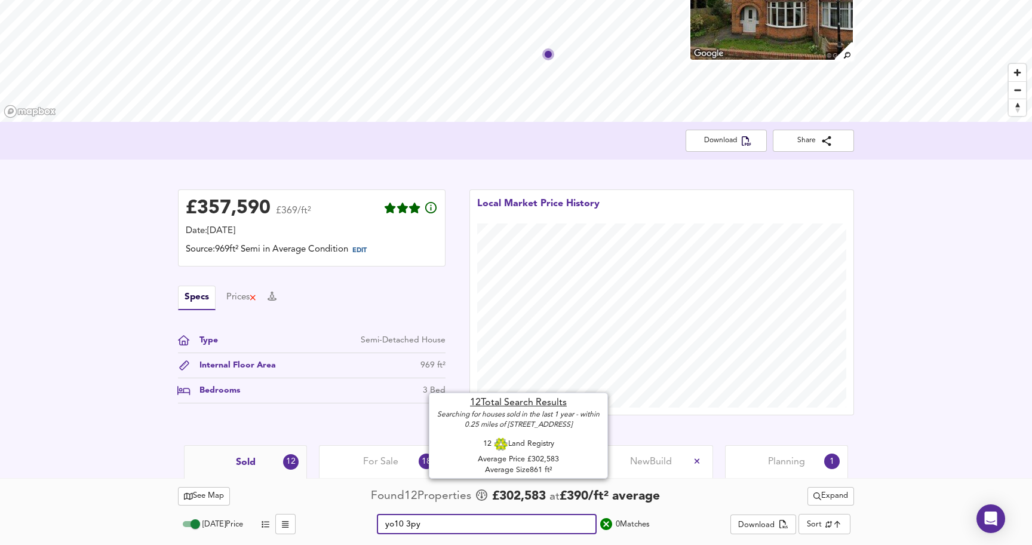
type input "yo10 3py"
click at [493, 501] on span "£ 302,583" at bounding box center [519, 496] width 54 height 18
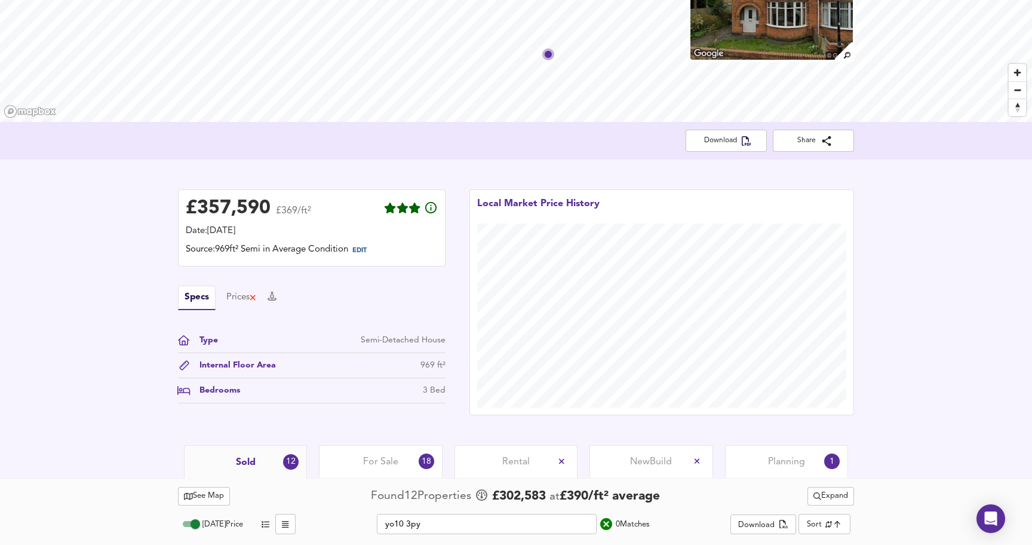
click at [537, 531] on input "yo10 3py" at bounding box center [487, 524] width 220 height 20
click at [209, 495] on span "See Map" at bounding box center [204, 496] width 40 height 14
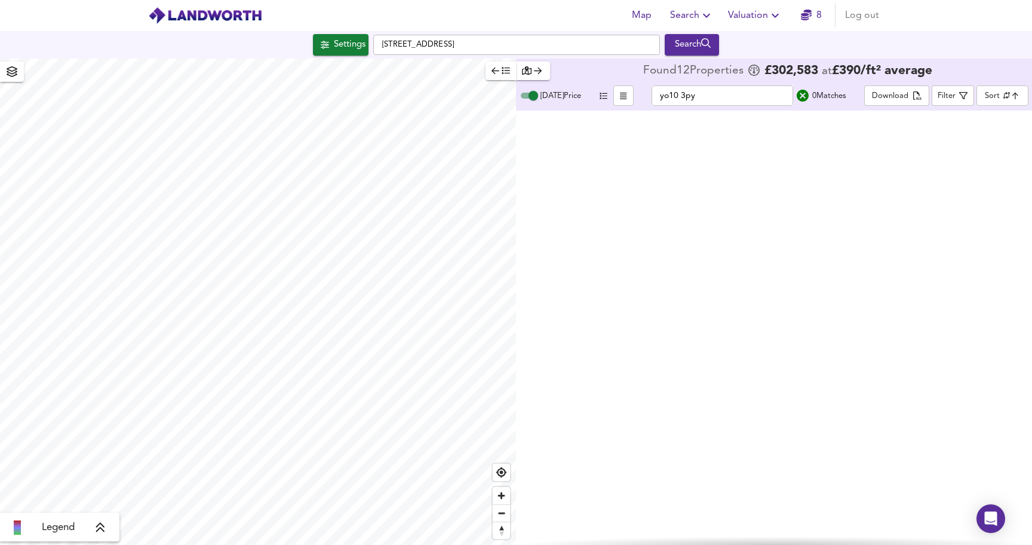
checkbox input "false"
checkbox input "true"
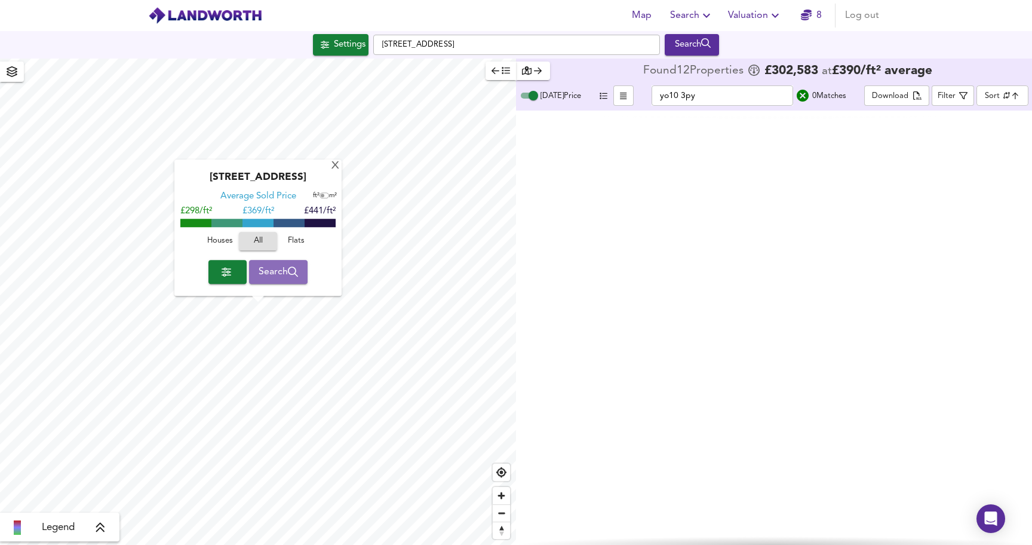
click at [279, 272] on span "Search" at bounding box center [279, 271] width 40 height 17
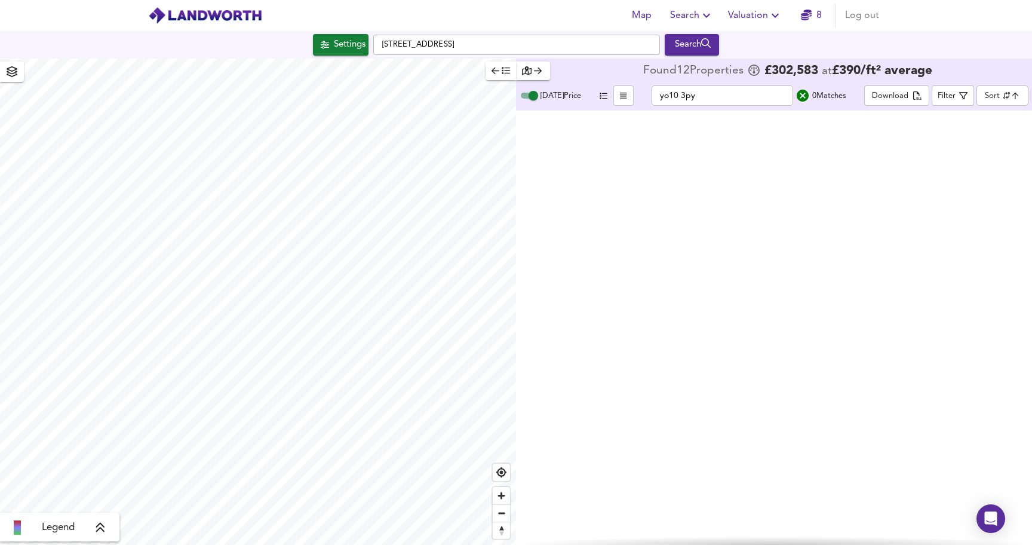
type input "cheapest"
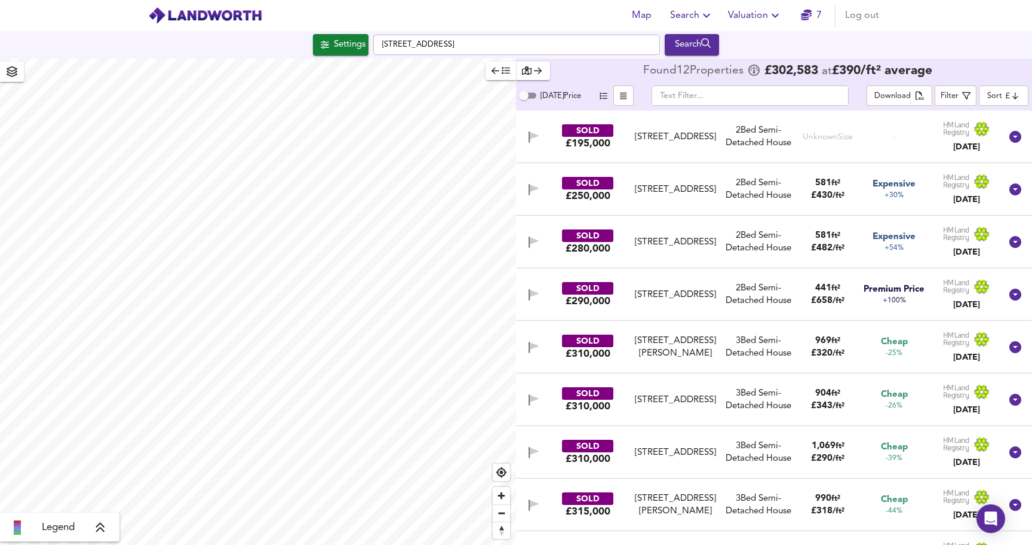
click at [530, 97] on input "[DATE] Price" at bounding box center [523, 95] width 43 height 14
checkbox input "true"
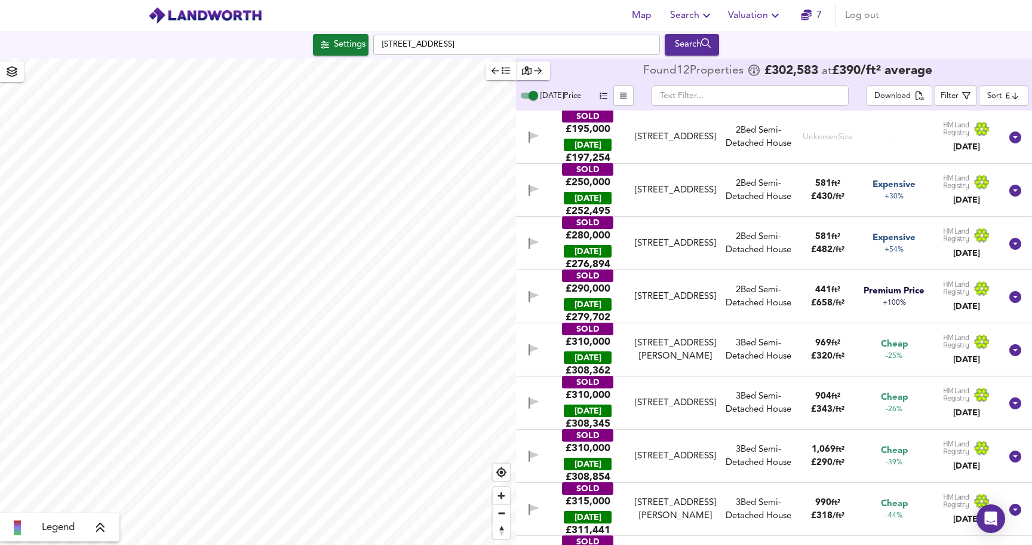
type input "201"
click at [539, 96] on input "[DATE] Price" at bounding box center [533, 95] width 43 height 14
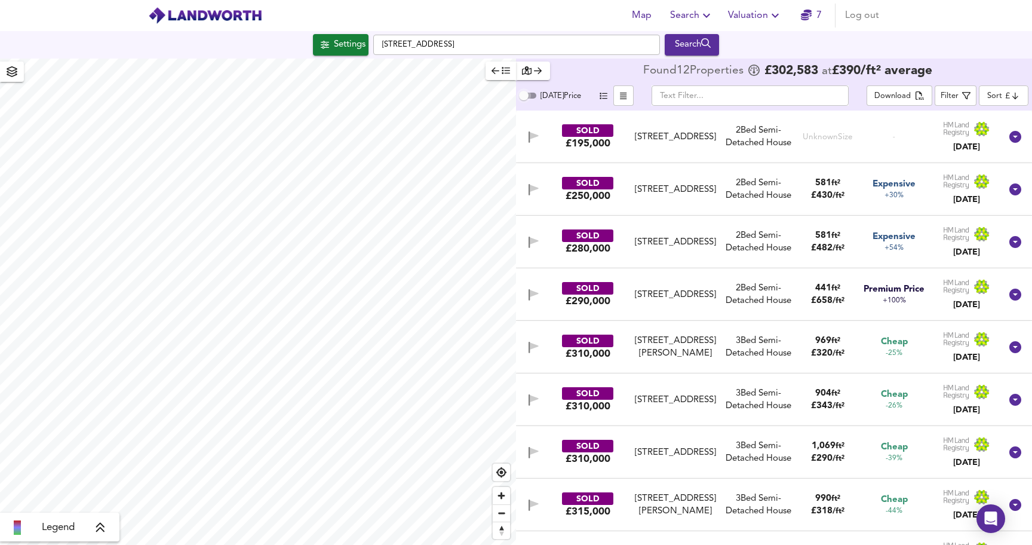
click at [527, 95] on input "[DATE] Price" at bounding box center [523, 95] width 43 height 14
checkbox input "true"
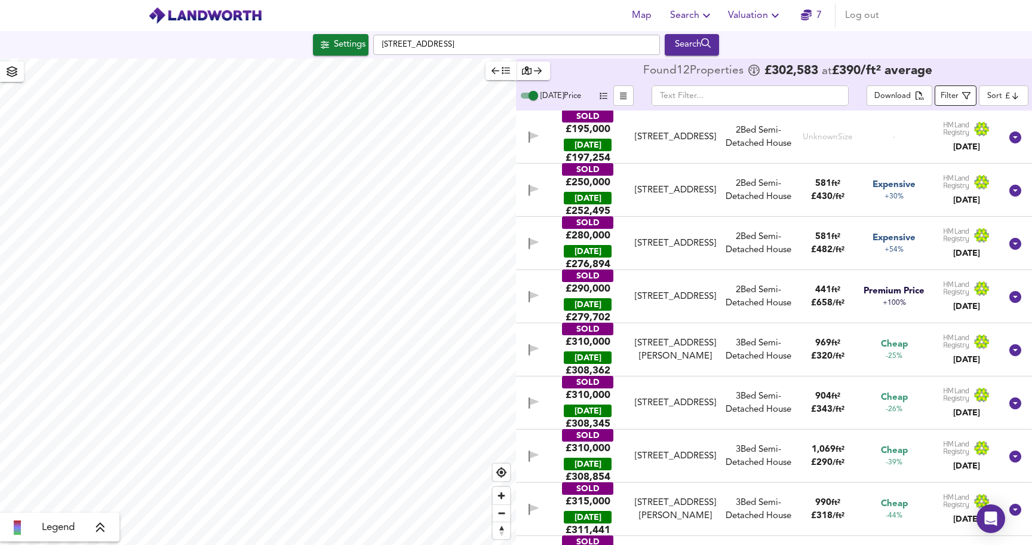
click at [950, 92] on div "Filter" at bounding box center [949, 97] width 18 height 14
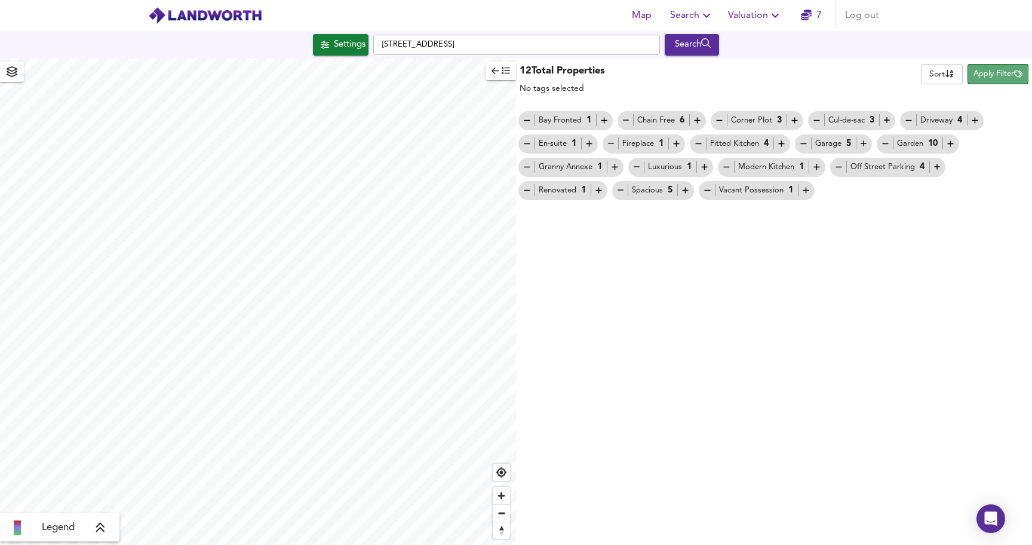
click at [989, 77] on span "Apply Filter" at bounding box center [997, 74] width 49 height 14
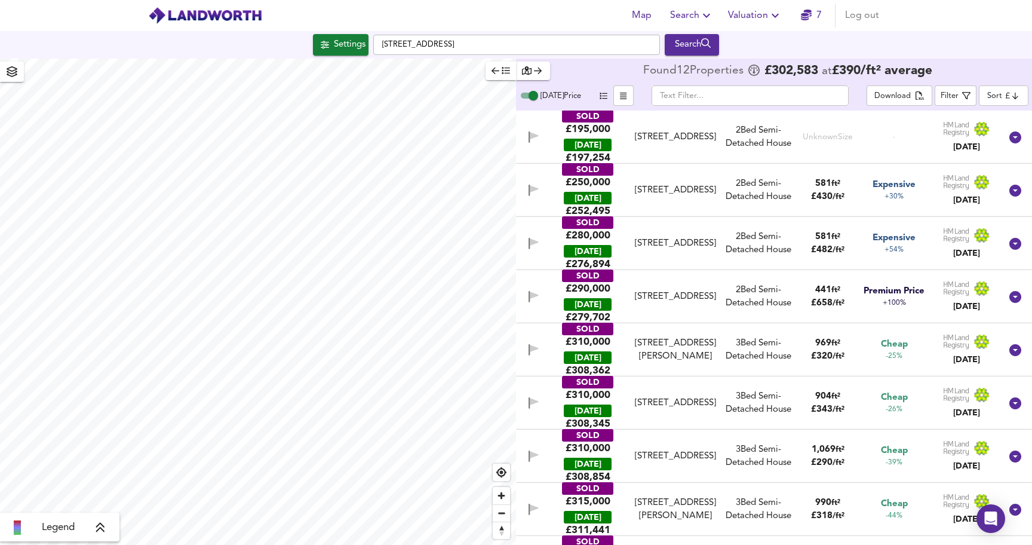
click at [101, 526] on icon at bounding box center [100, 527] width 11 height 12
click at [107, 439] on icon at bounding box center [109, 443] width 8 height 10
click at [696, 90] on input "text" at bounding box center [749, 95] width 197 height 20
paste input "yo103py"
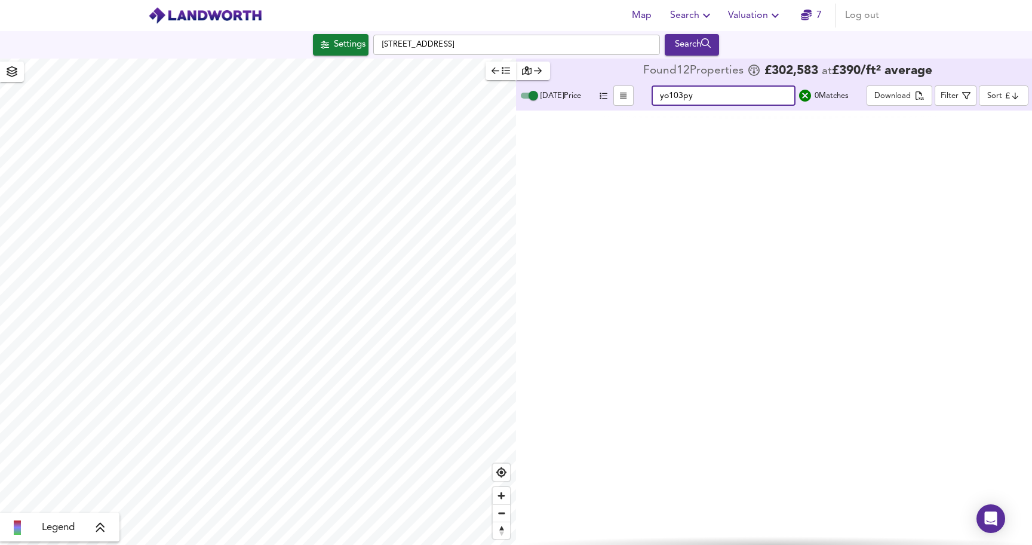
click at [684, 94] on input "yo103py" at bounding box center [723, 95] width 144 height 20
click at [679, 94] on input "yo103py" at bounding box center [723, 95] width 144 height 20
click at [694, 99] on input "yo10 3py" at bounding box center [723, 95] width 144 height 20
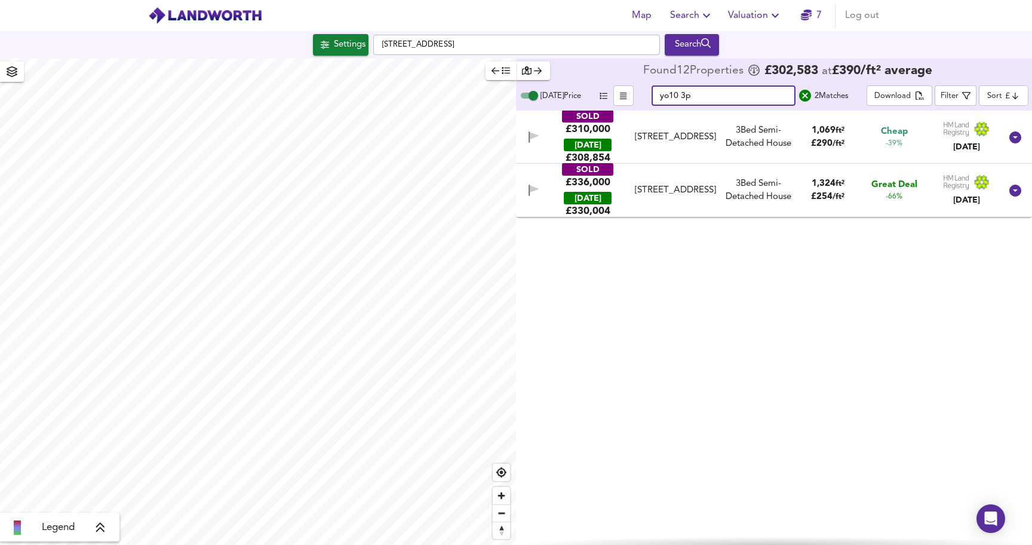
type input "yo10 3p"
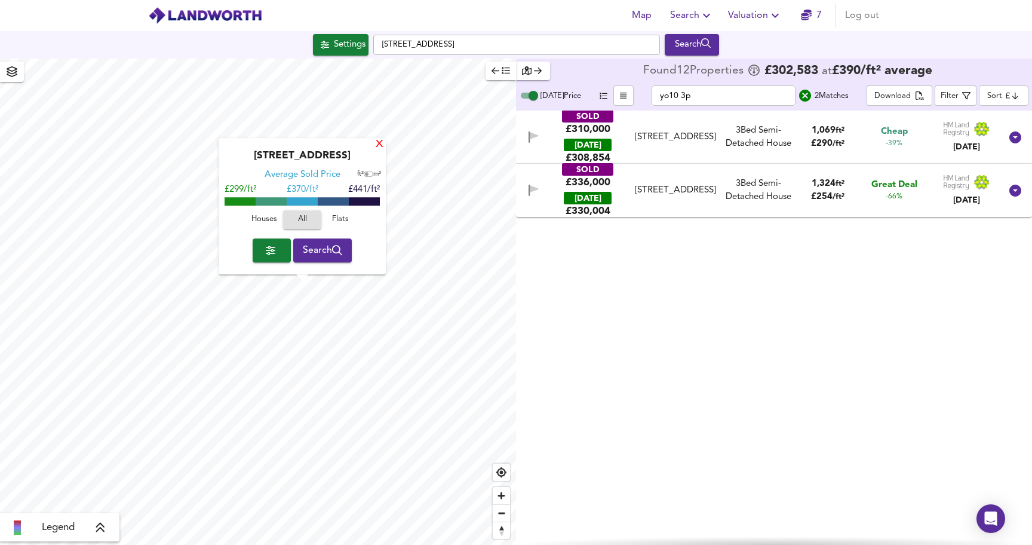
click at [378, 146] on div "X" at bounding box center [379, 144] width 10 height 11
